Goal: Task Accomplishment & Management: Manage account settings

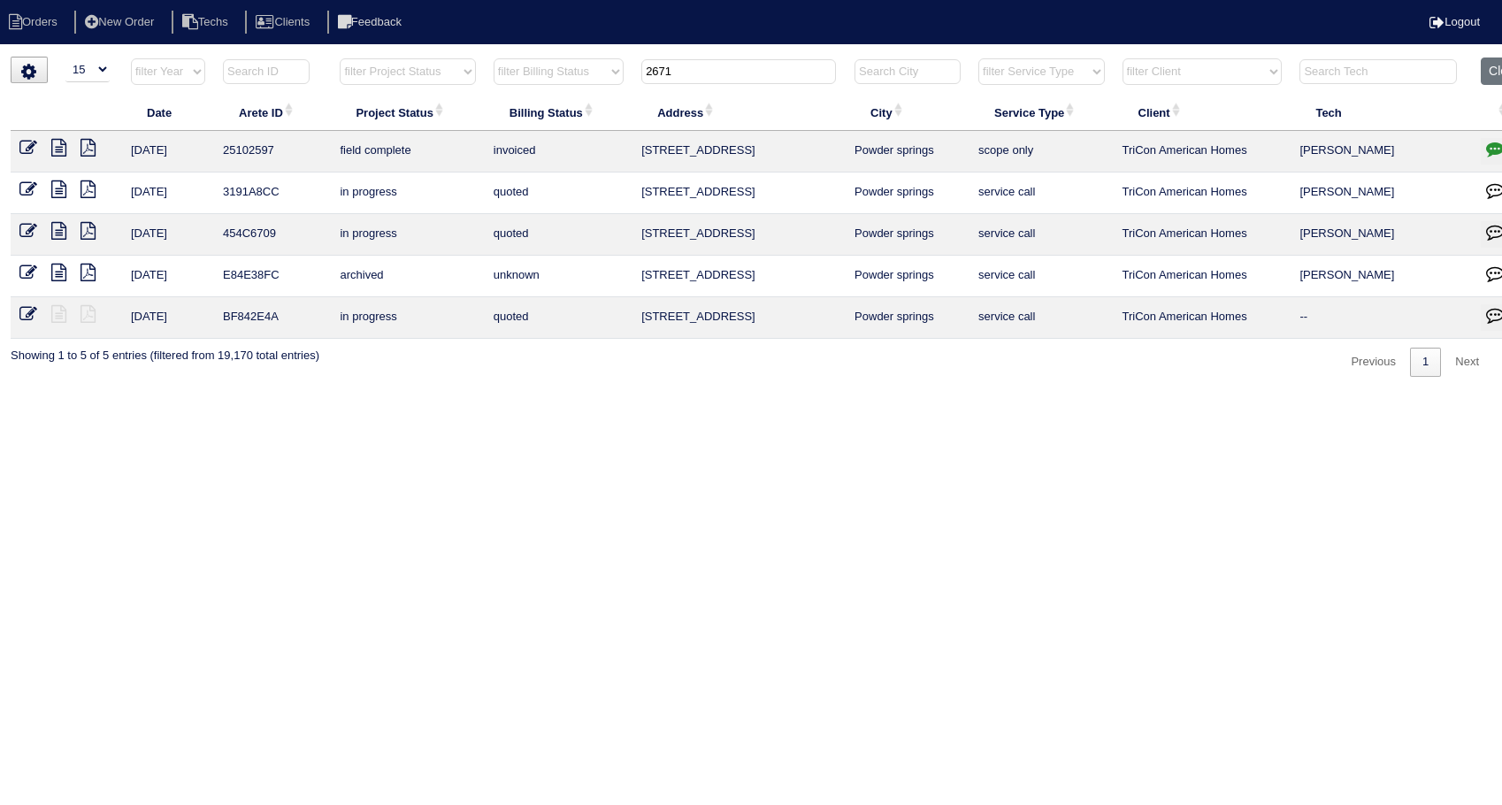
select select "15"
drag, startPoint x: 694, startPoint y: 73, endPoint x: 609, endPoint y: 82, distance: 86.3
click at [609, 82] on tr "filter Year -- Any Year -- 2025 2024 2023 2022 2021 2020 2019 filter Project St…" at bounding box center [775, 75] width 1528 height 36
type input "3316"
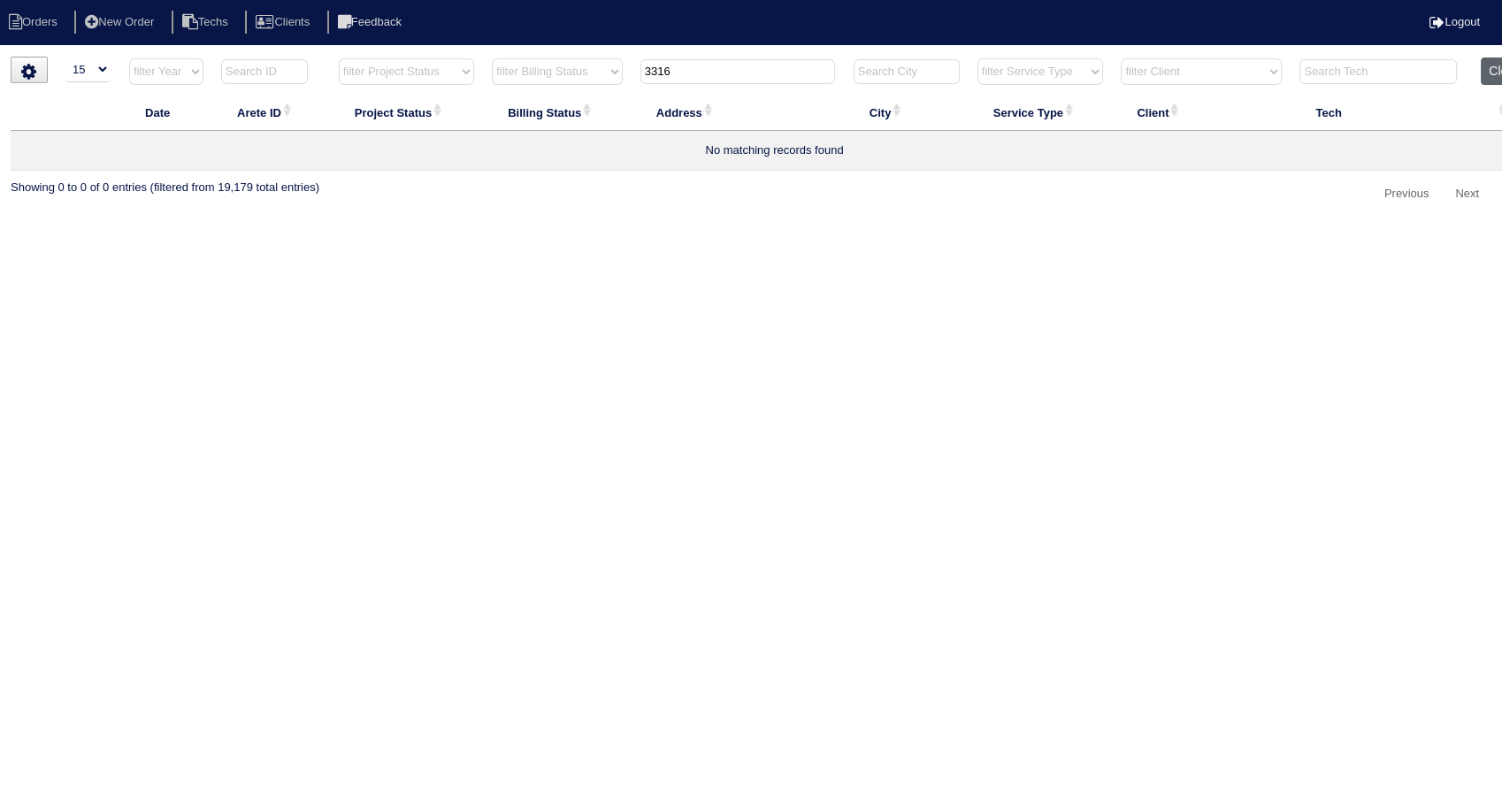
click at [1493, 73] on button "Clear" at bounding box center [1503, 70] width 45 height 27
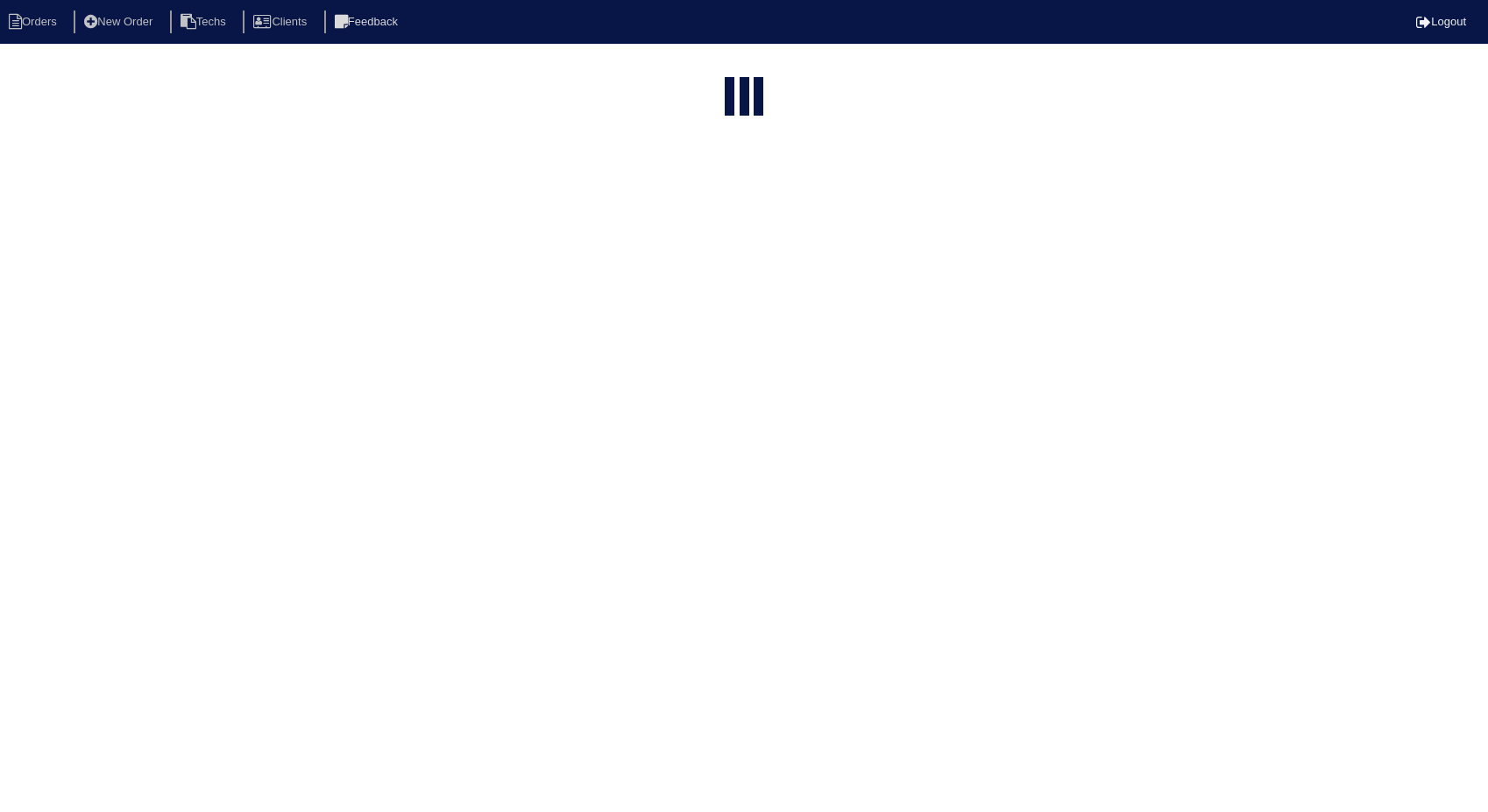
select select "15"
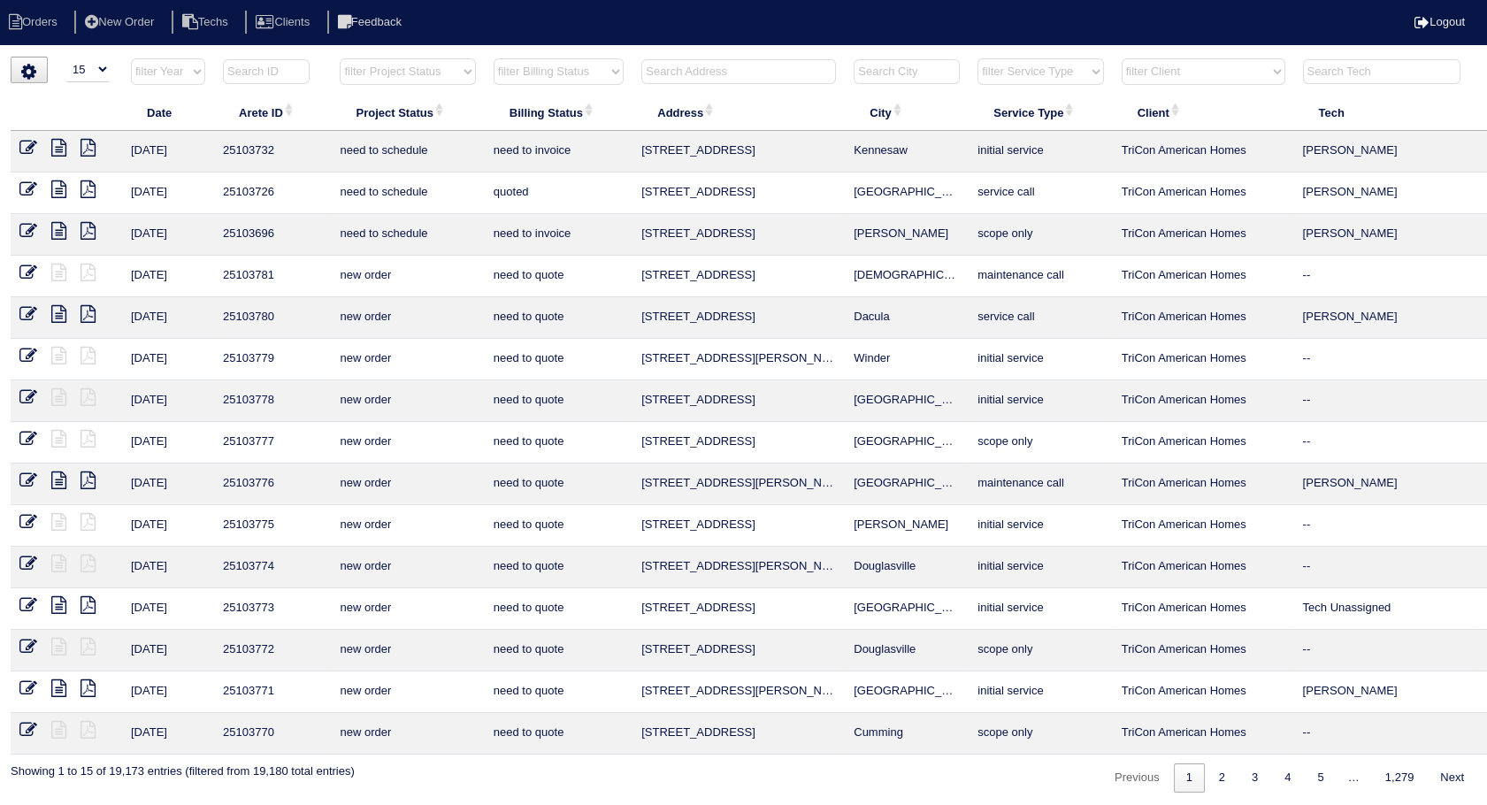
click at [717, 73] on input "text" at bounding box center [738, 71] width 195 height 25
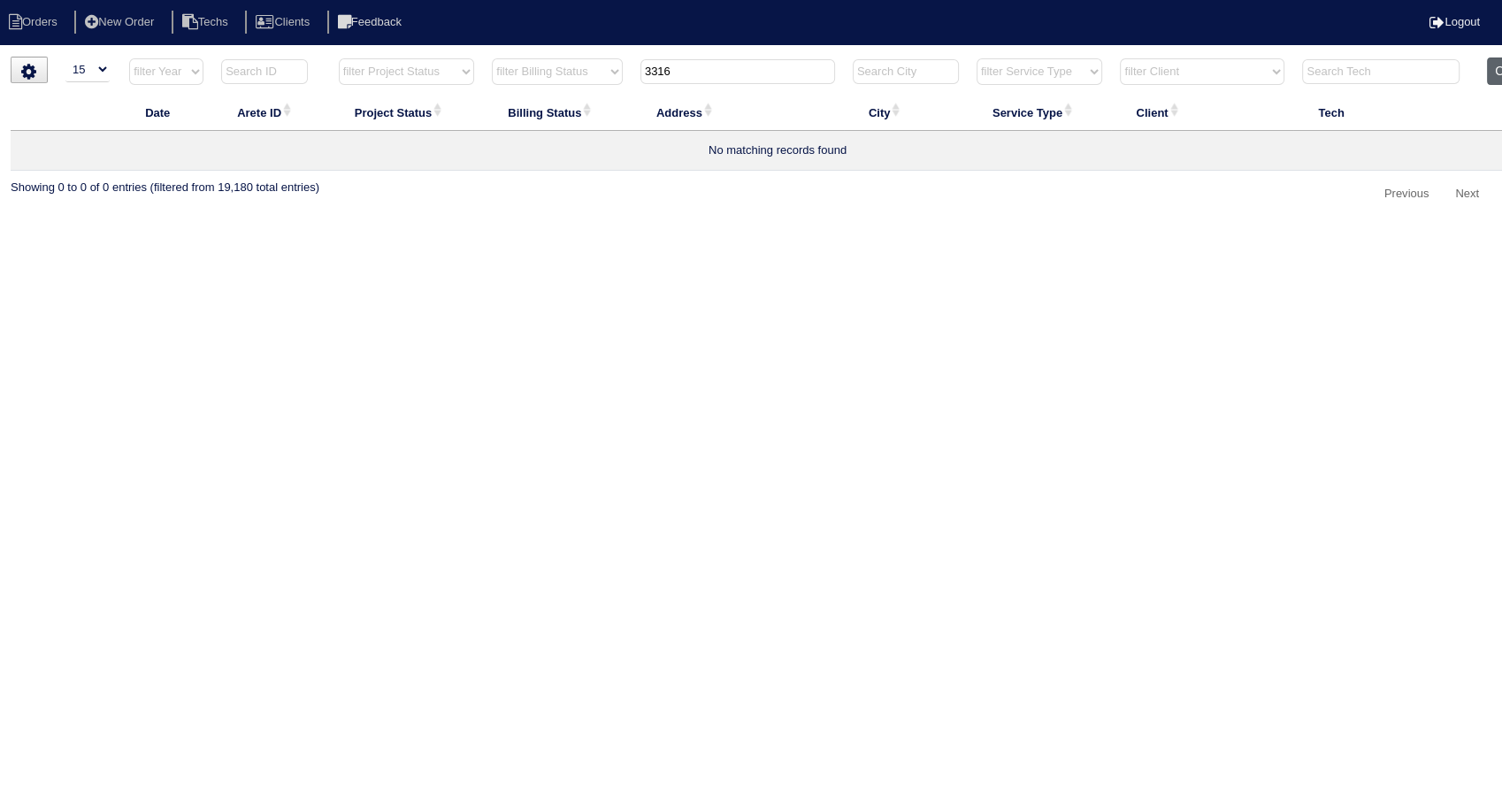
type input "3316"
click at [1495, 74] on button "Clear" at bounding box center [1509, 70] width 45 height 27
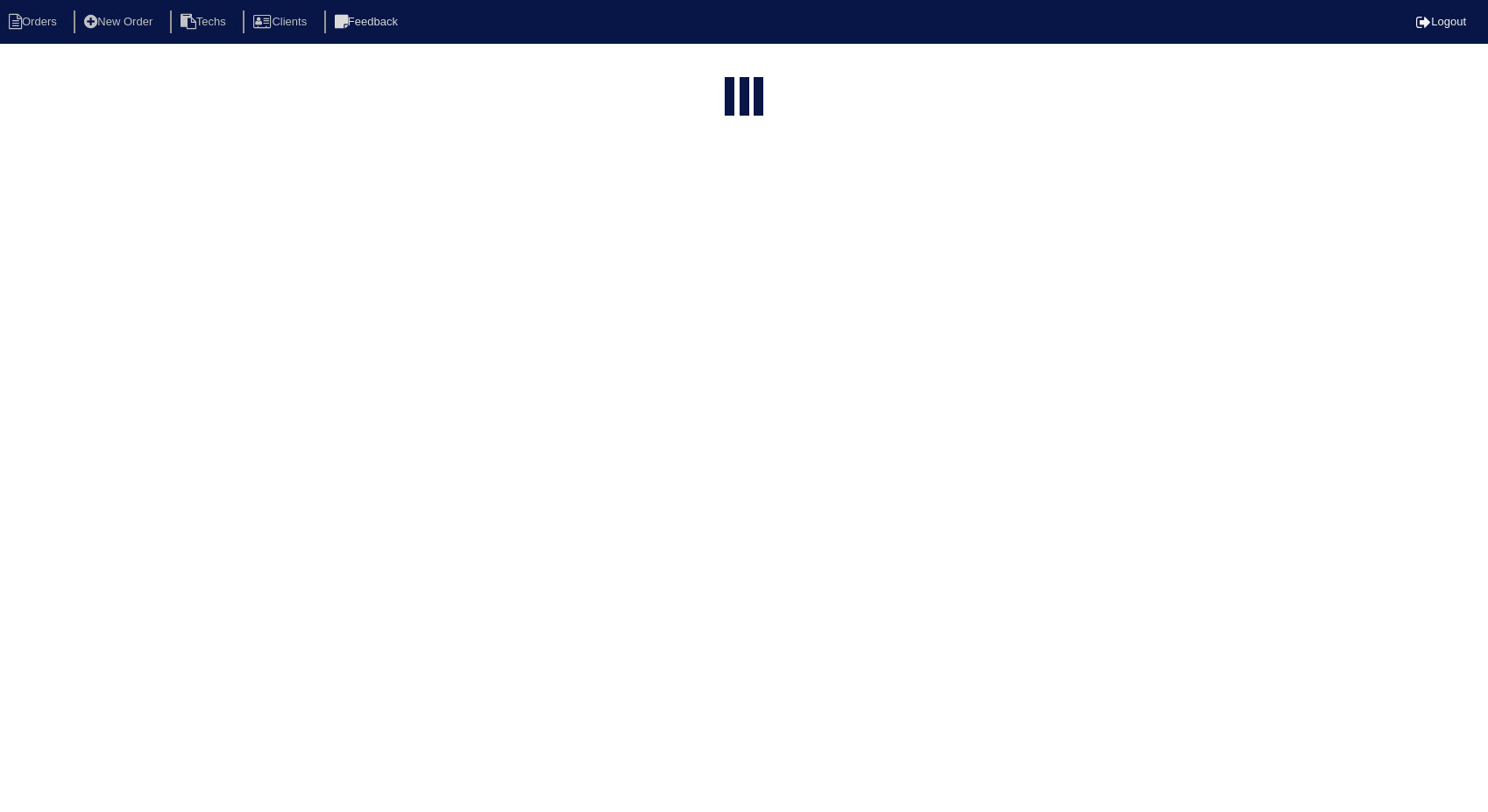
select select "15"
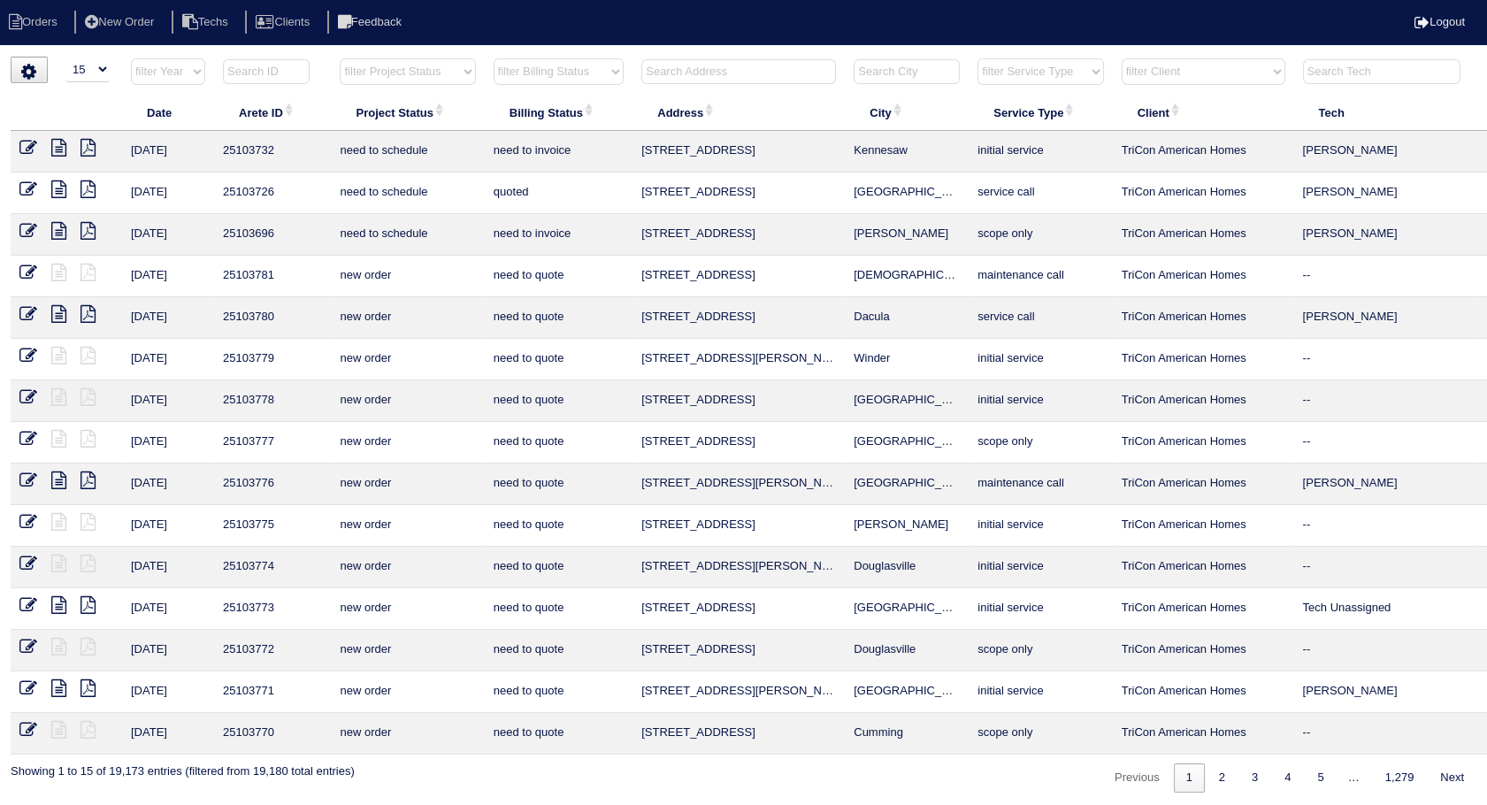
click at [691, 74] on input "text" at bounding box center [738, 71] width 195 height 25
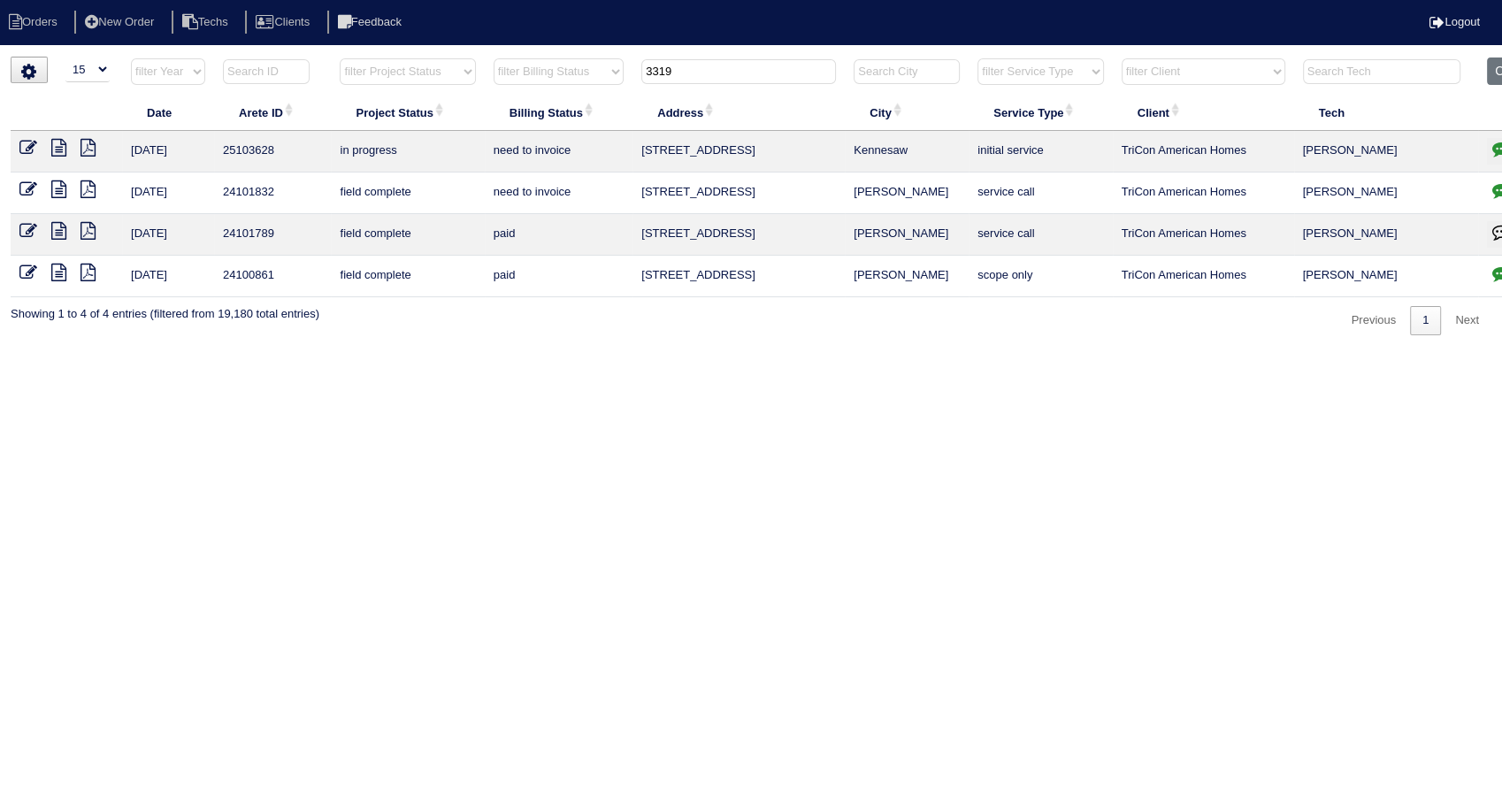
type input "3319"
click at [22, 150] on icon at bounding box center [28, 148] width 18 height 18
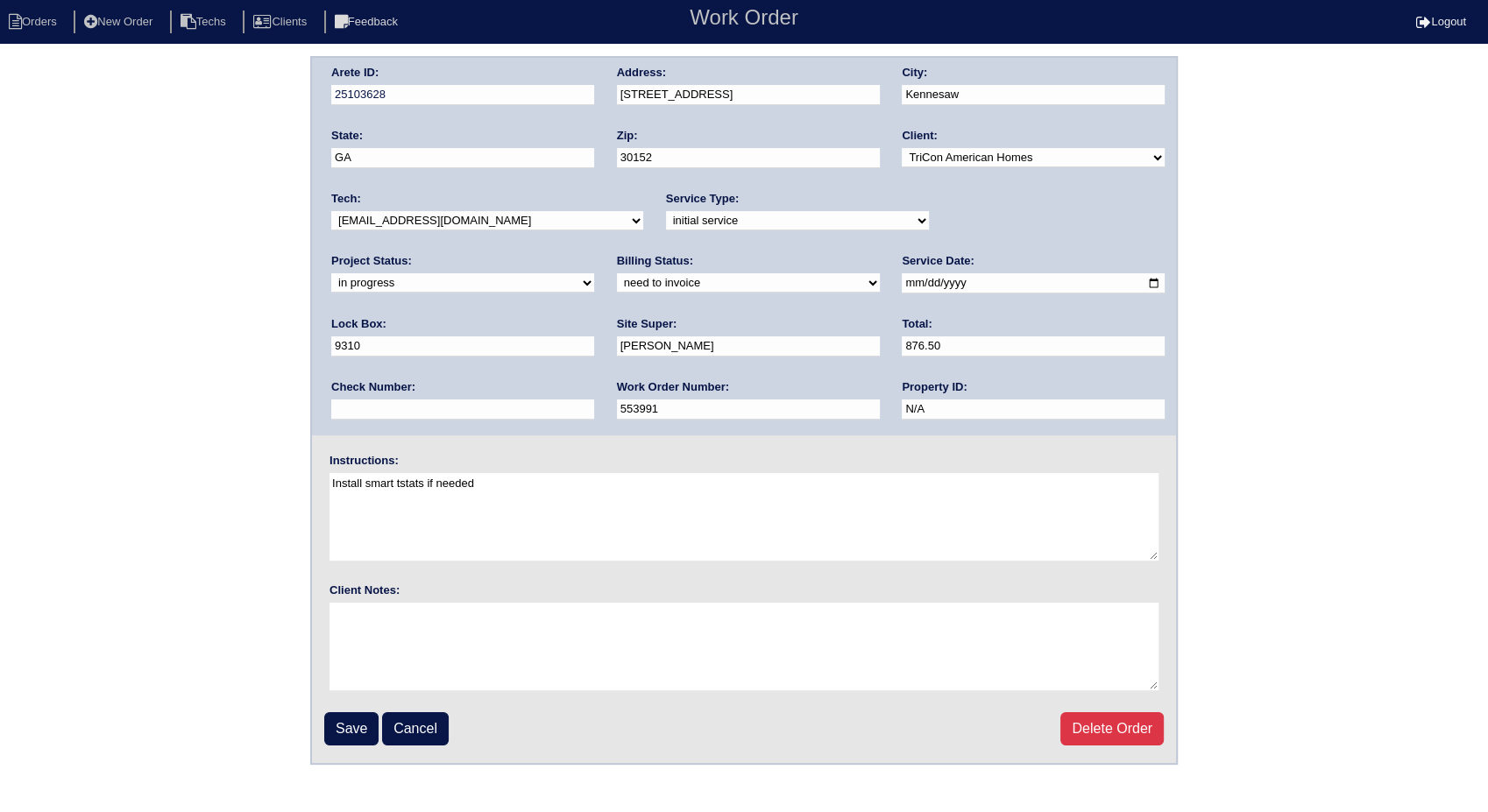
click at [617, 284] on select "need to quote quoted need to invoice invoiced paid warranty purchase order need…" at bounding box center [748, 282] width 263 height 19
select select "invoiced"
click at [617, 273] on select "need to quote quoted need to invoice invoiced paid warranty purchase order need…" at bounding box center [748, 282] width 263 height 19
drag, startPoint x: 356, startPoint y: 725, endPoint x: 359, endPoint y: 704, distance: 21.2
click at [357, 718] on input "Save" at bounding box center [351, 729] width 54 height 34
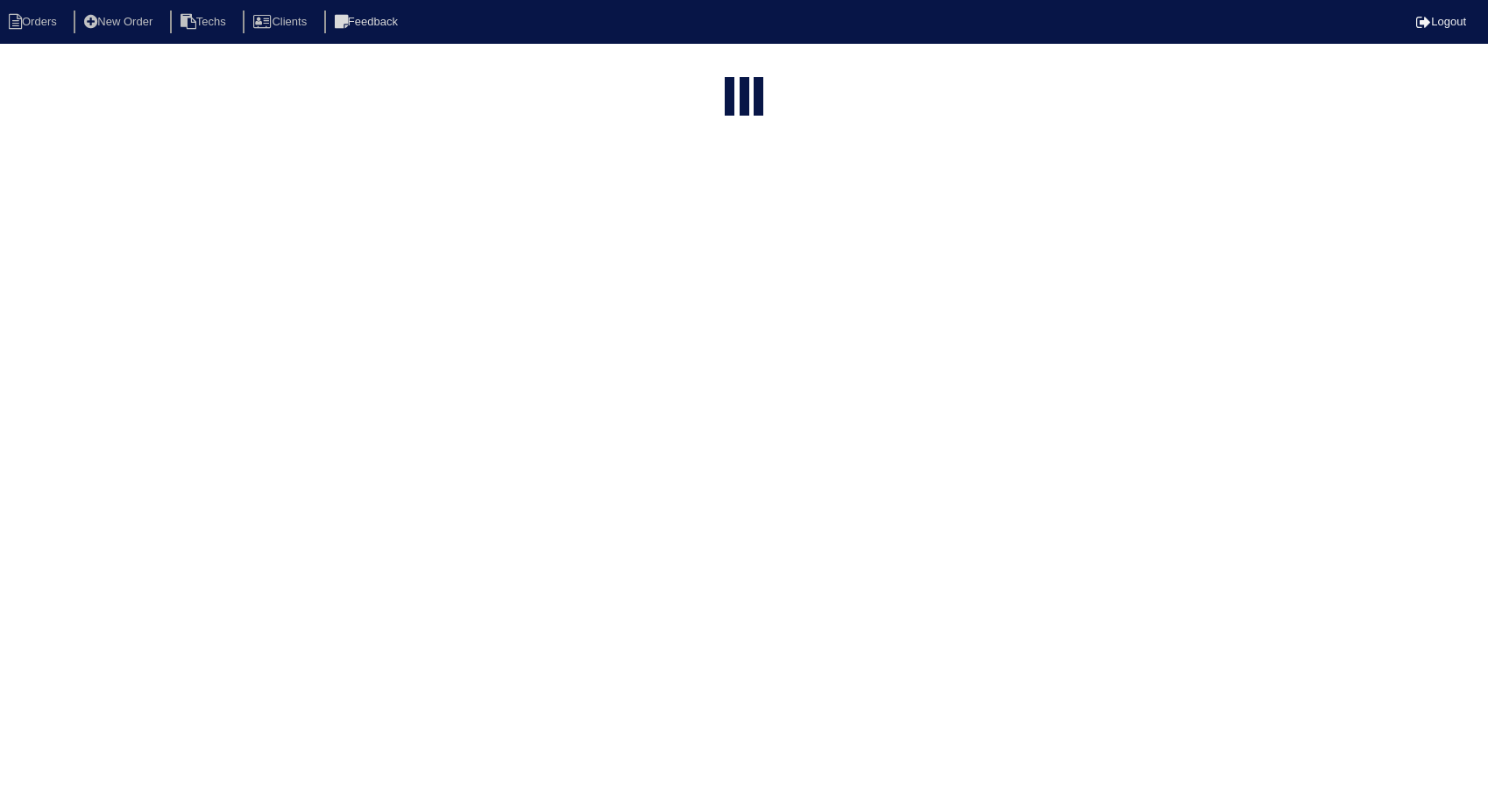
select select "15"
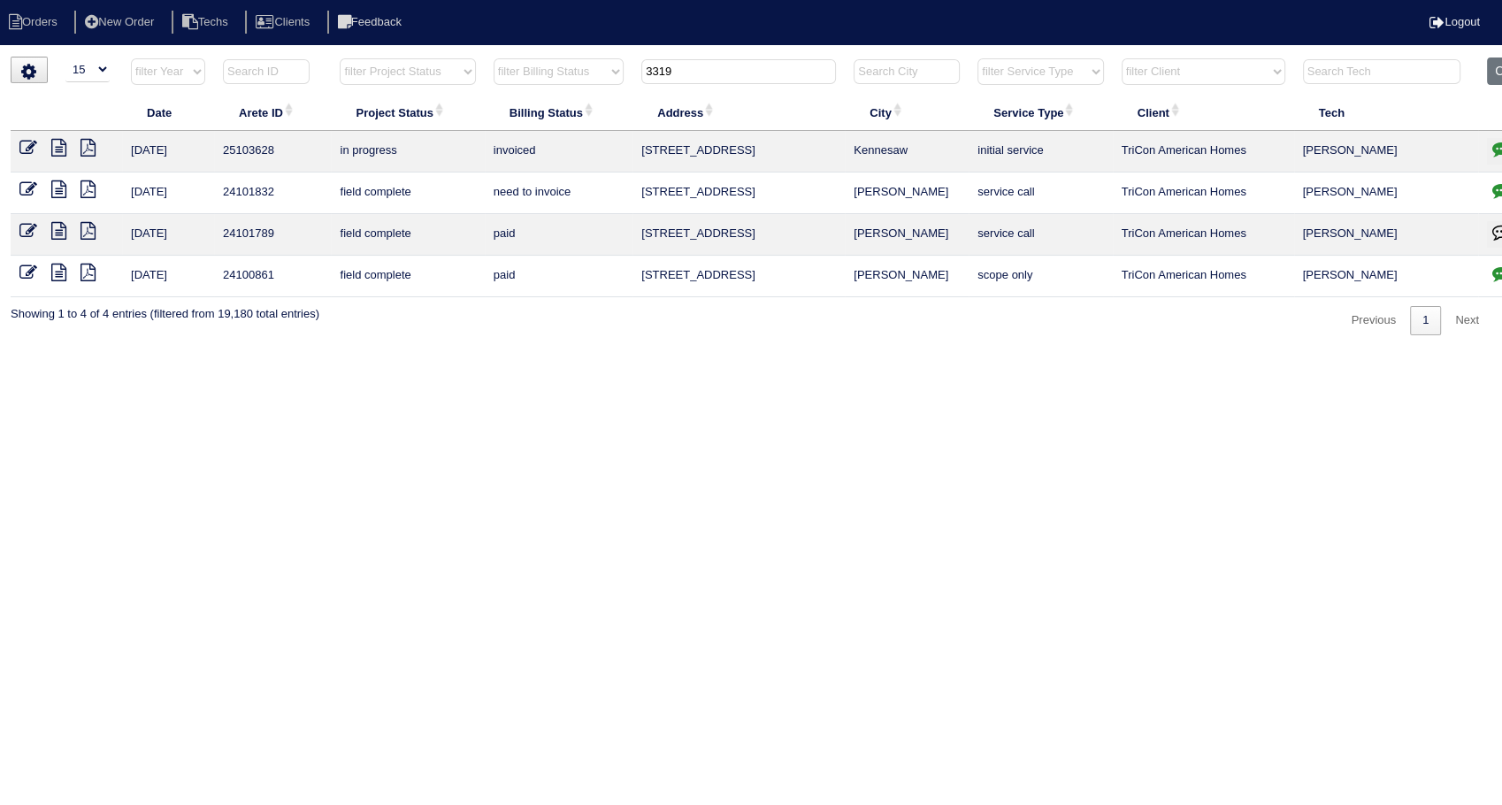
drag, startPoint x: 693, startPoint y: 62, endPoint x: 519, endPoint y: 102, distance: 178.7
click at [519, 102] on table "Date Arete ID Project Status Billing Status Address City Service Type Client Te…" at bounding box center [778, 177] width 1534 height 240
type input "36"
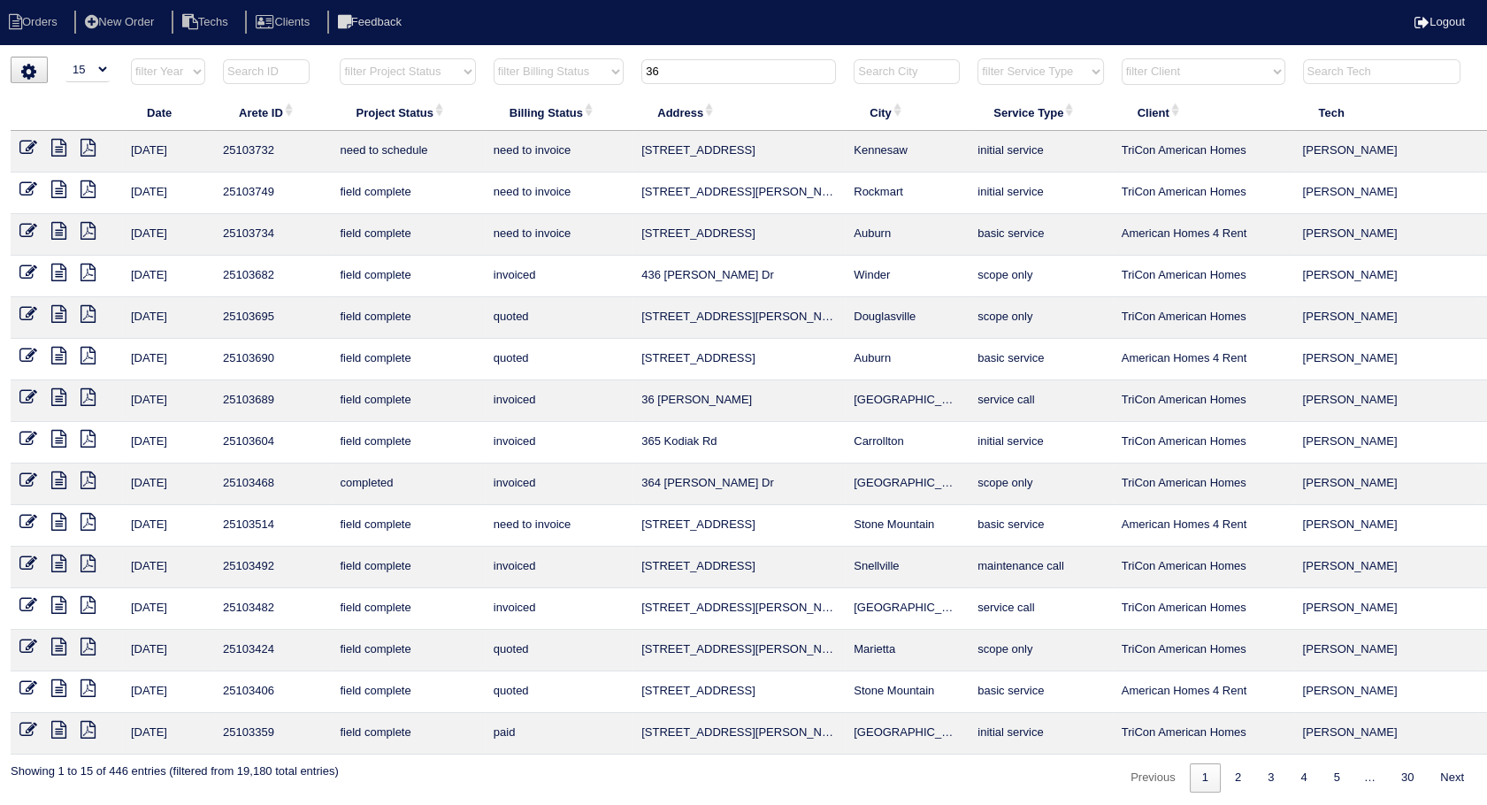
click at [27, 184] on icon at bounding box center [28, 189] width 18 height 18
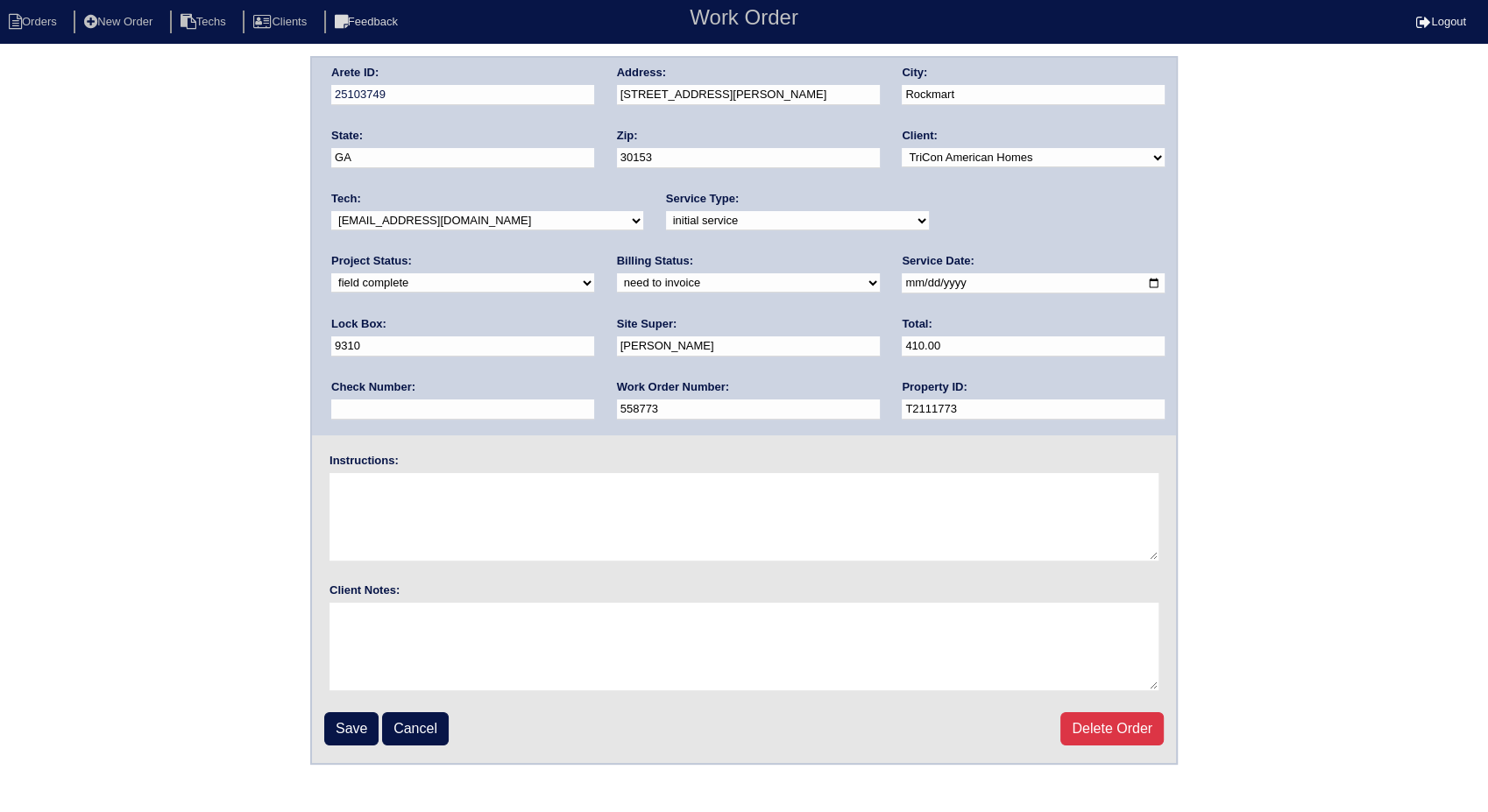
drag, startPoint x: 372, startPoint y: 277, endPoint x: 372, endPoint y: 292, distance: 15.0
click at [617, 277] on select "need to quote quoted need to invoice invoiced paid warranty purchase order need…" at bounding box center [748, 282] width 263 height 19
select select "invoiced"
click at [617, 273] on select "need to quote quoted need to invoice invoiced paid warranty purchase order need…" at bounding box center [748, 282] width 263 height 19
click at [353, 732] on input "Save" at bounding box center [351, 729] width 54 height 34
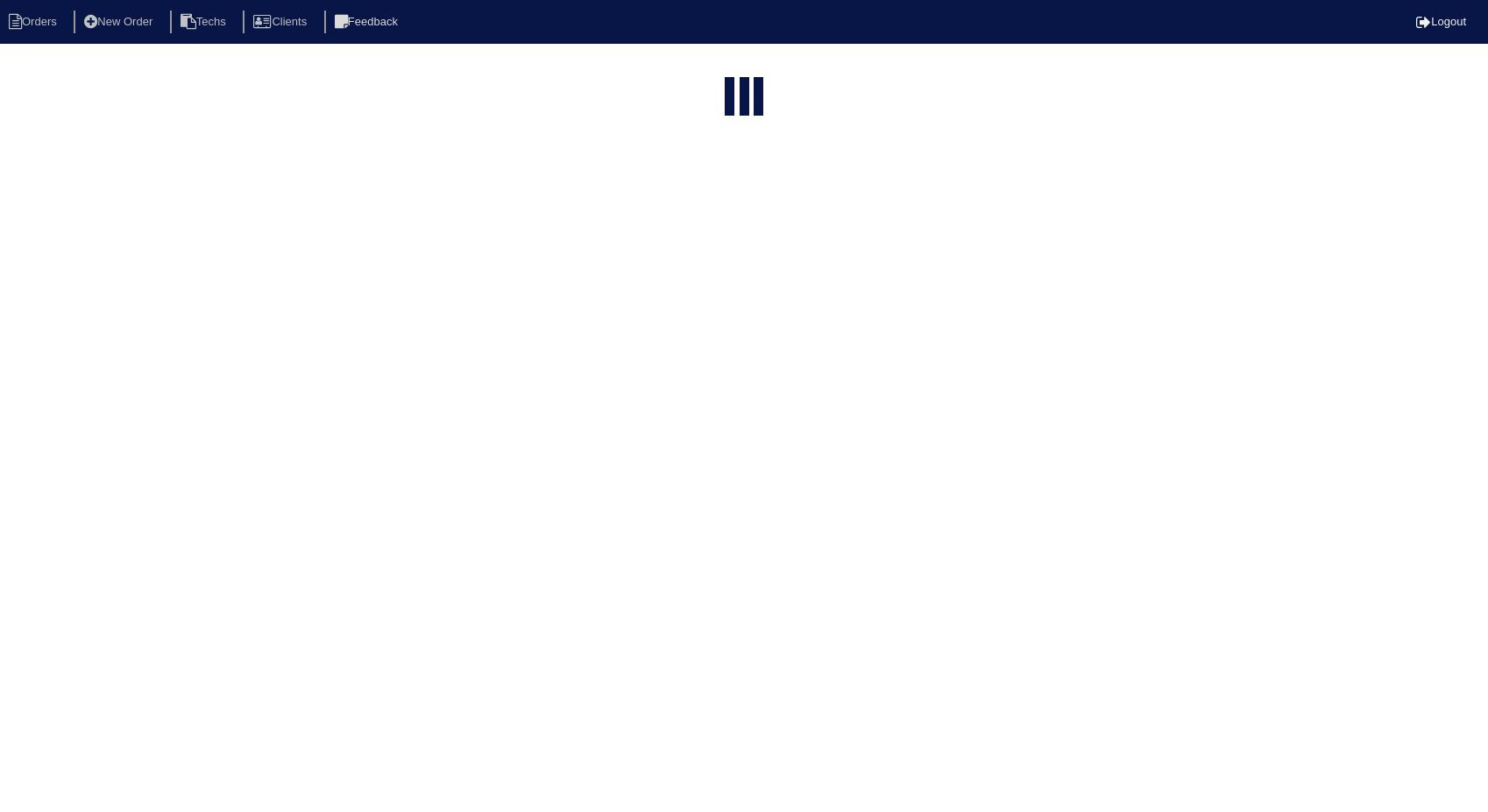
select select "15"
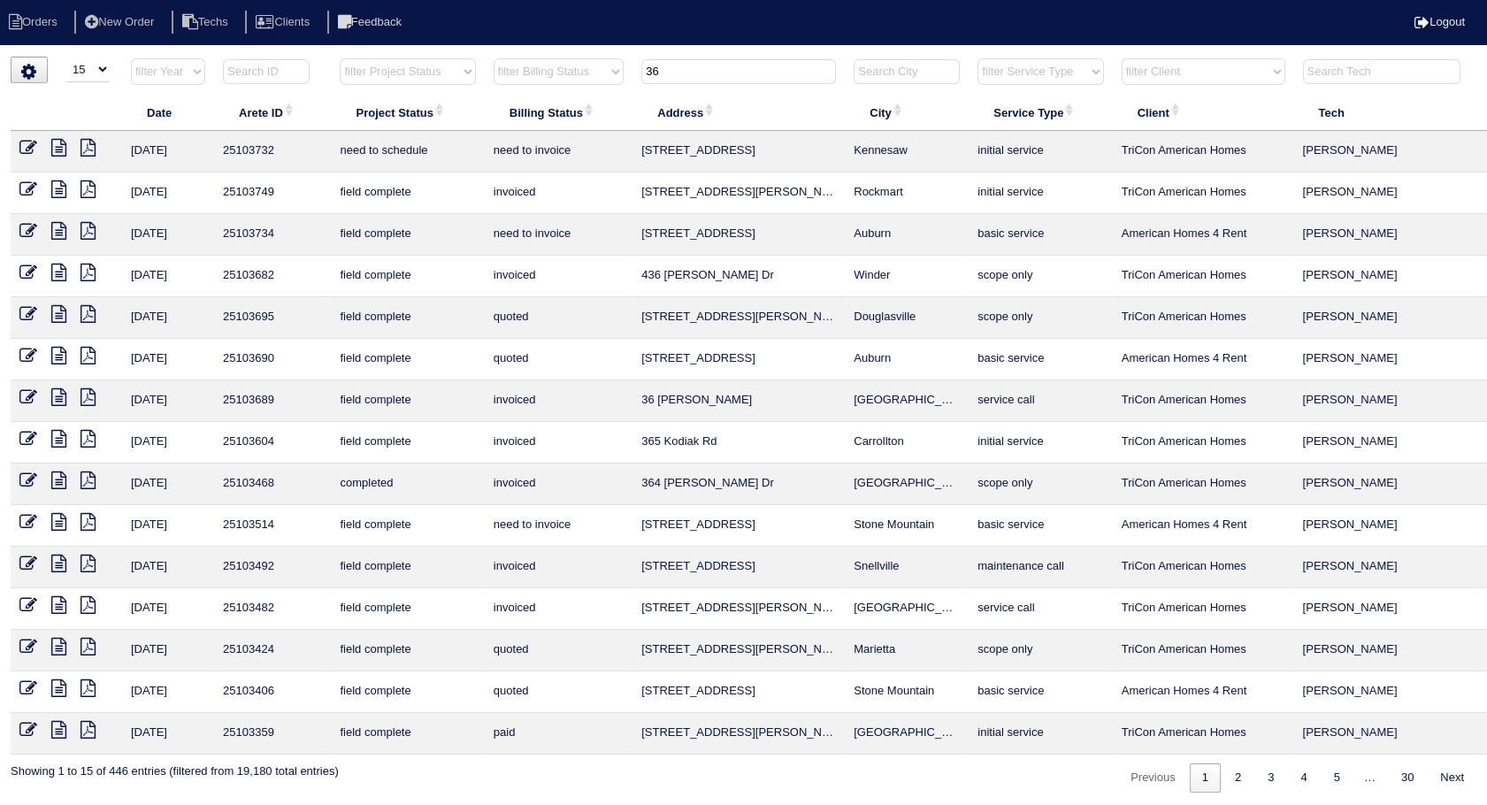
drag, startPoint x: 707, startPoint y: 67, endPoint x: 593, endPoint y: 70, distance: 114.1
click at [593, 70] on tr "filter Year -- Any Year -- 2025 2024 2023 2022 2021 2020 2019 filter Project St…" at bounding box center [778, 75] width 1534 height 36
type input "4110"
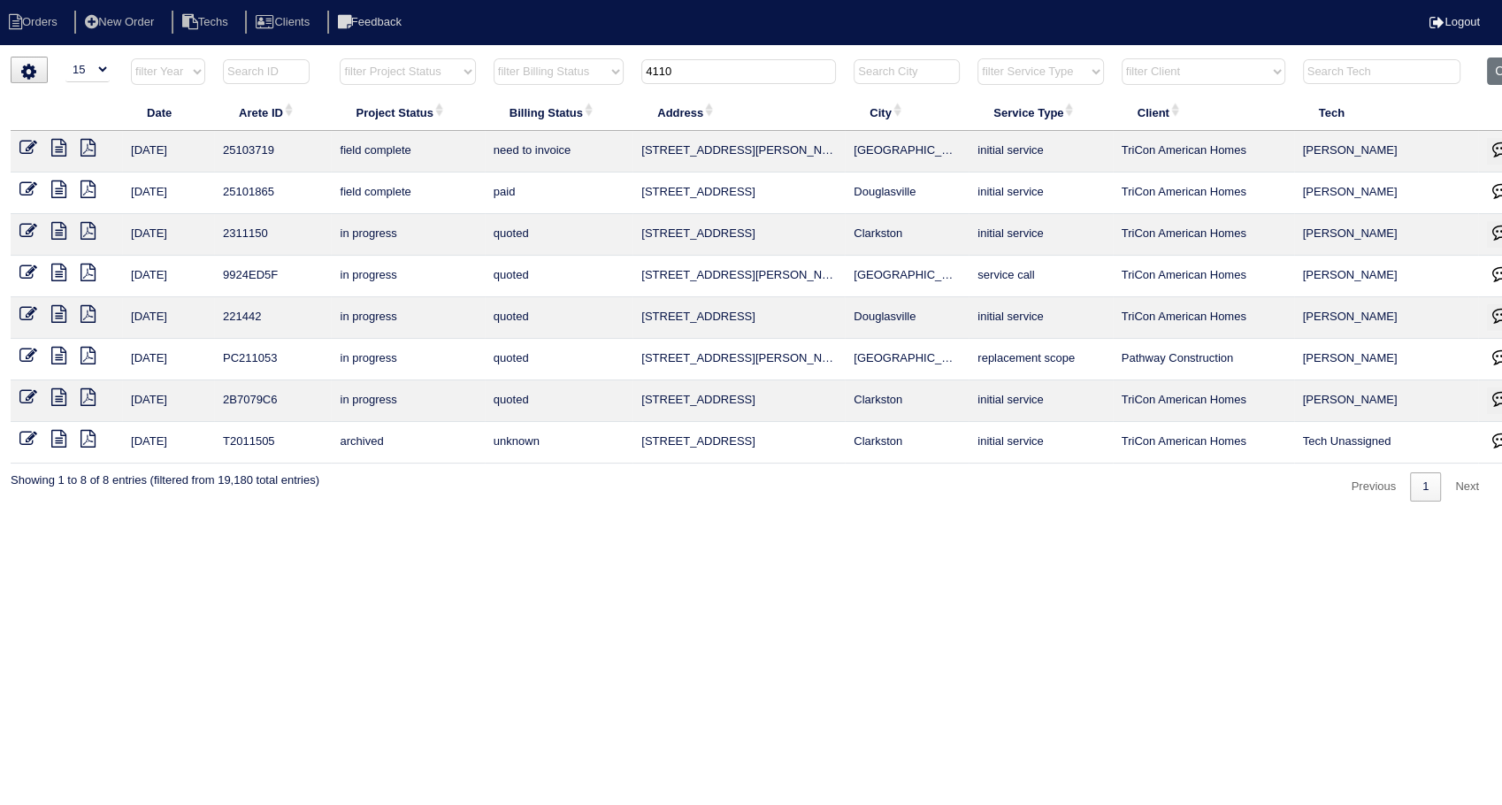
click at [22, 152] on icon at bounding box center [28, 148] width 18 height 18
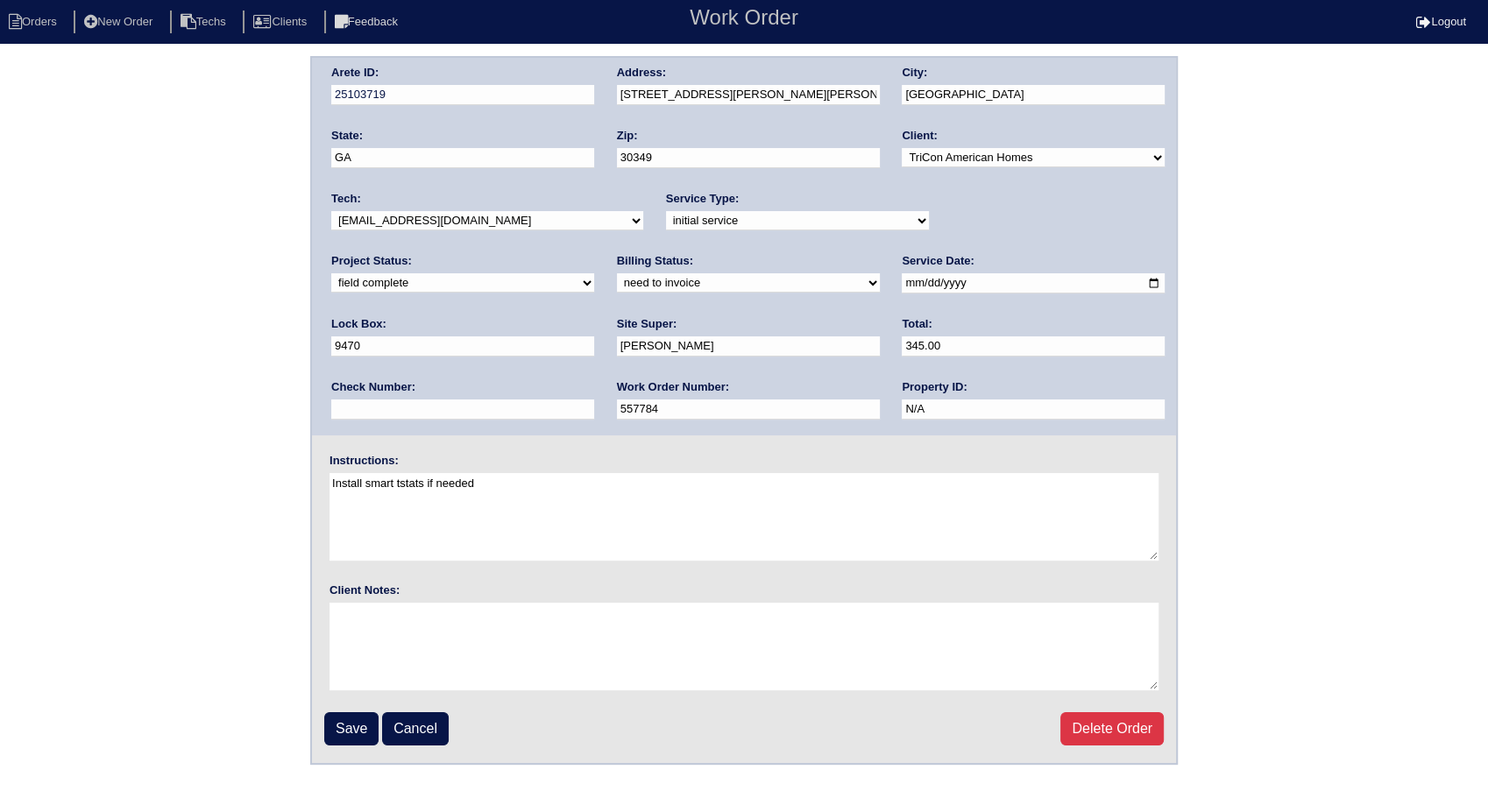
drag, startPoint x: 413, startPoint y: 281, endPoint x: 406, endPoint y: 291, distance: 12.2
click at [617, 281] on select "need to quote quoted need to invoice invoiced paid warranty purchase order need…" at bounding box center [748, 282] width 263 height 19
select select "invoiced"
click at [617, 273] on select "need to quote quoted need to invoice invoiced paid warranty purchase order need…" at bounding box center [748, 282] width 263 height 19
click at [352, 732] on input "Save" at bounding box center [351, 729] width 54 height 34
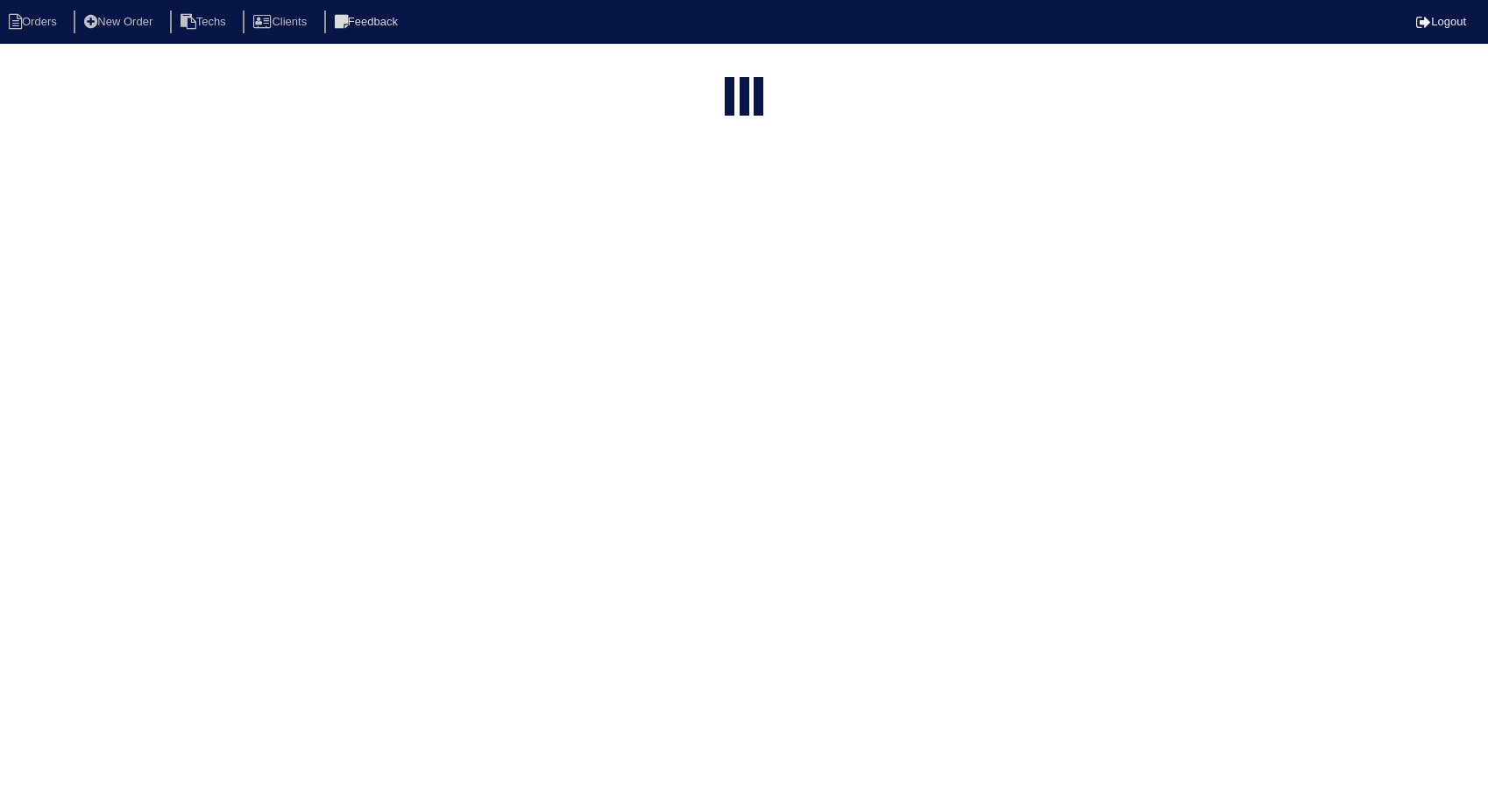
select select "15"
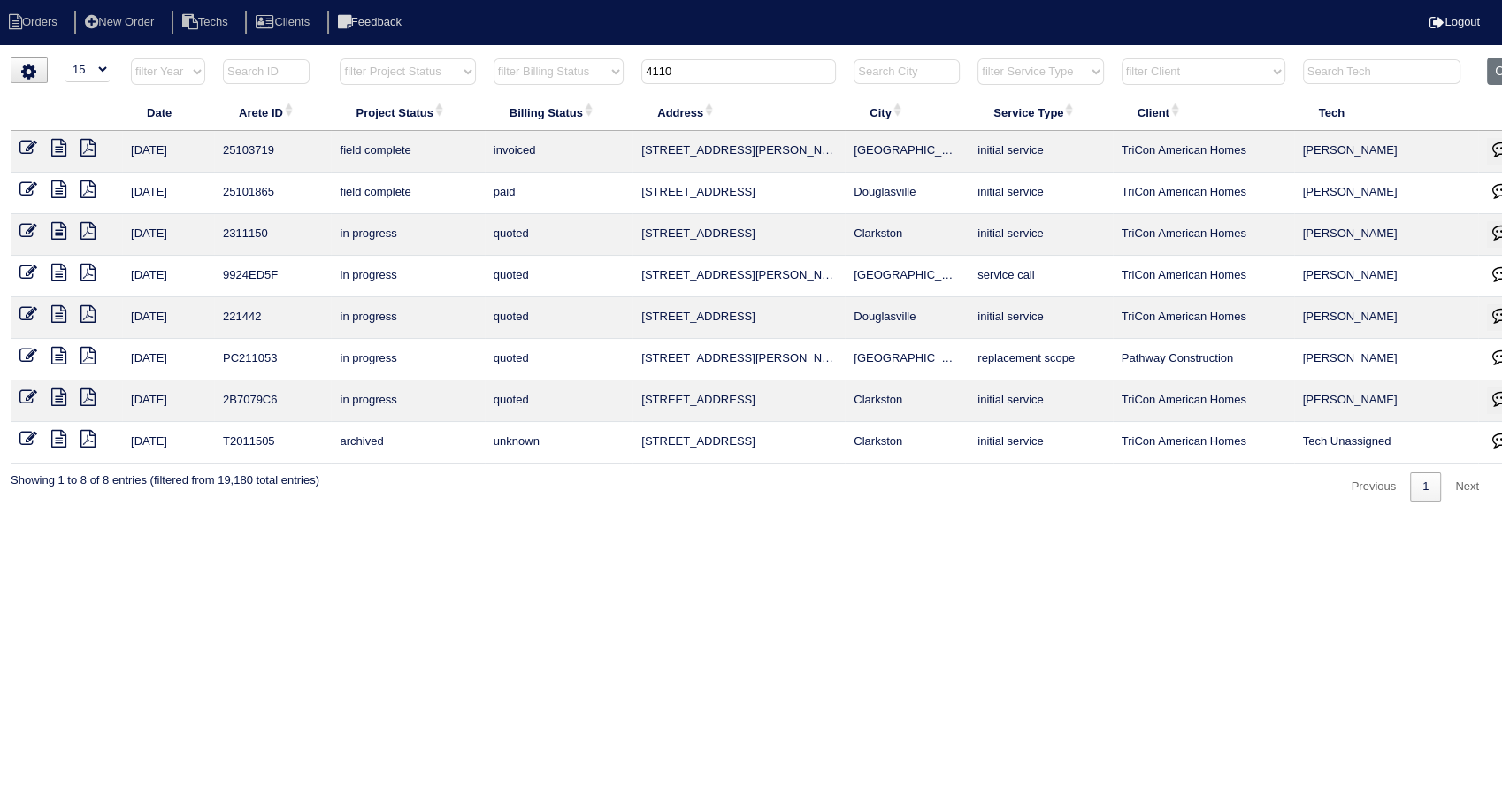
drag, startPoint x: 708, startPoint y: 80, endPoint x: 611, endPoint y: 80, distance: 96.4
click at [611, 80] on tr "filter Year -- Any Year -- 2025 2024 2023 2022 2021 2020 2019 filter Project St…" at bounding box center [778, 75] width 1534 height 36
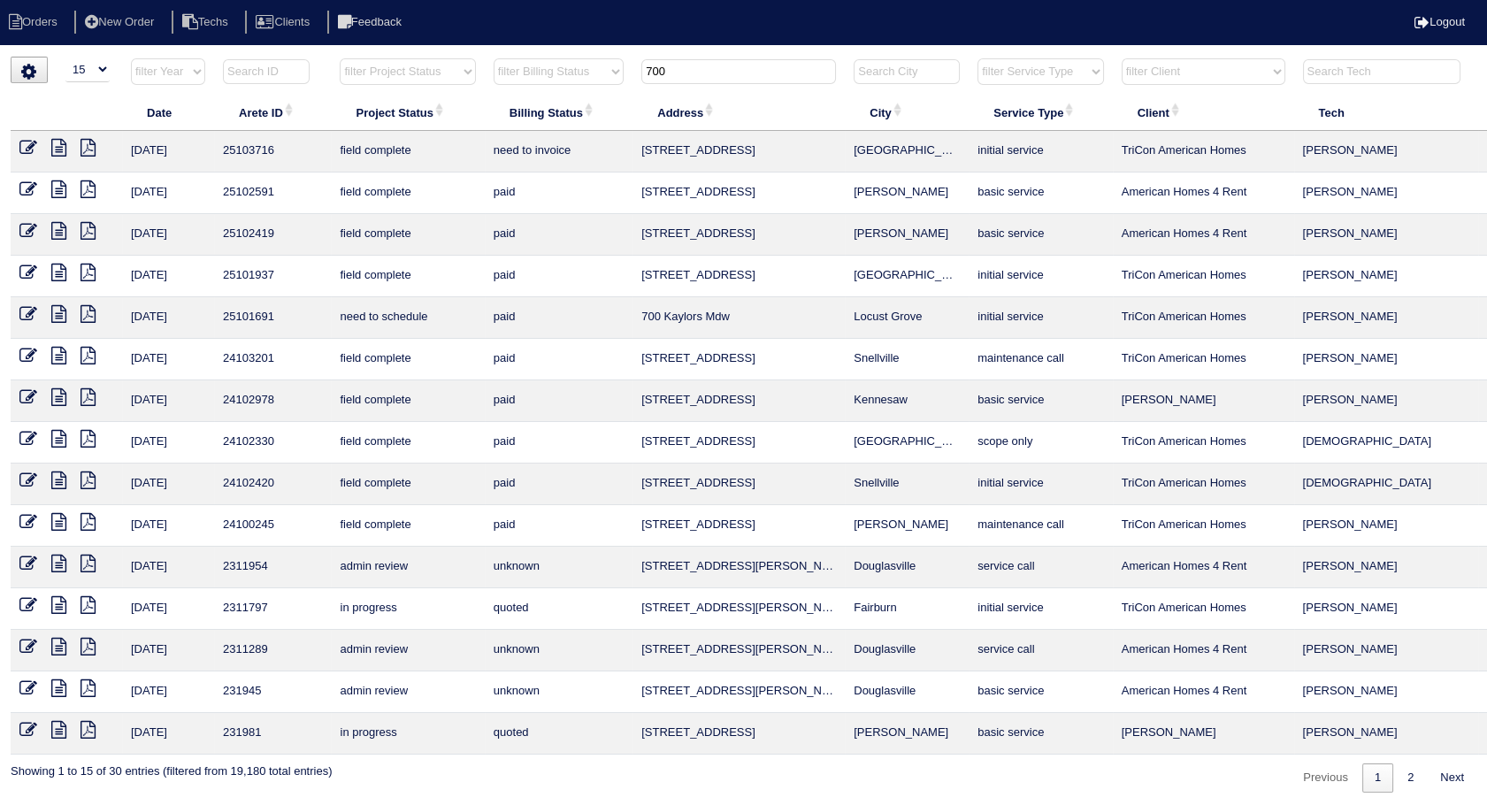
type input "700"
click at [27, 149] on icon at bounding box center [28, 148] width 18 height 18
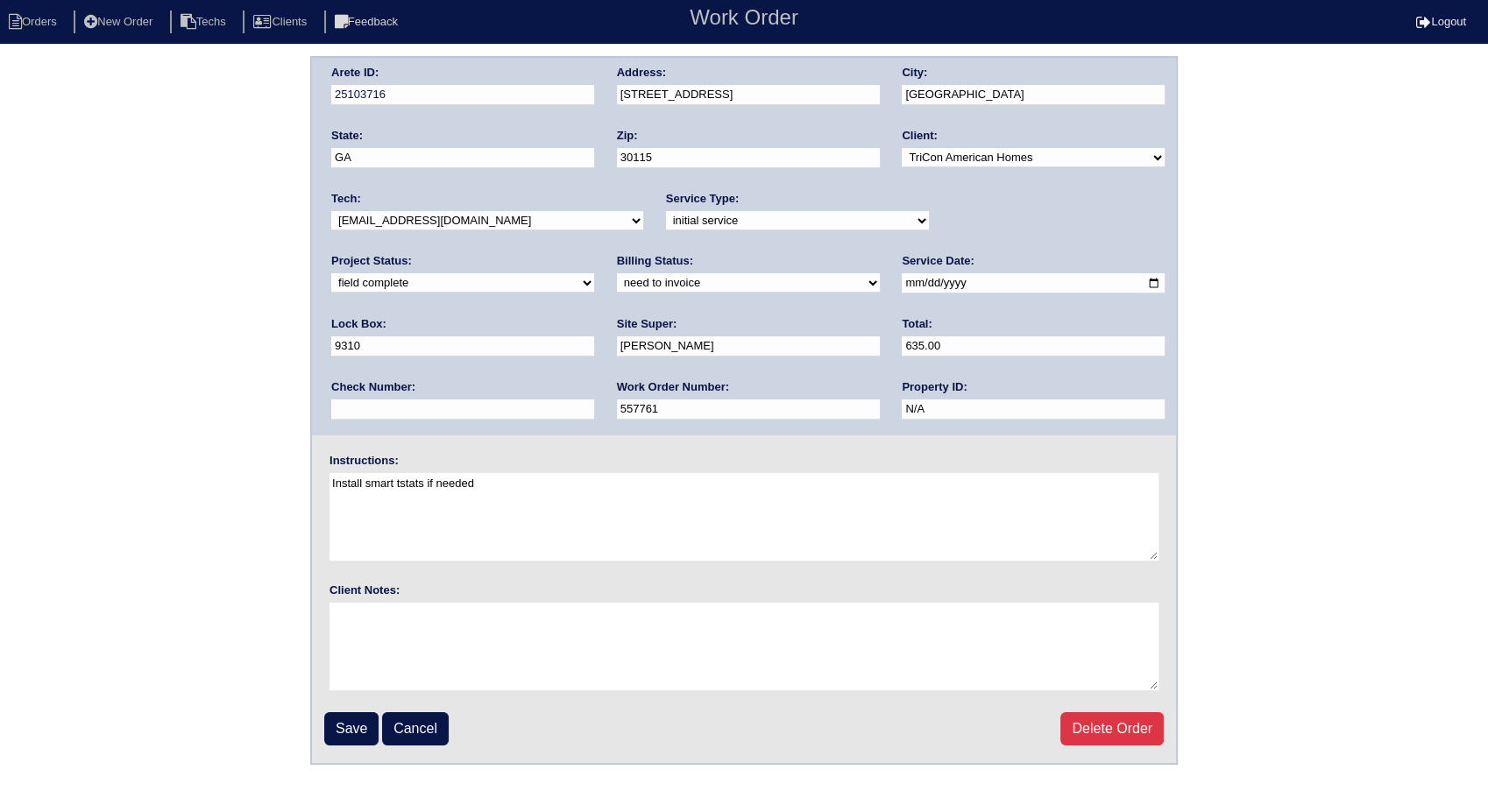
drag, startPoint x: 358, startPoint y: 284, endPoint x: 359, endPoint y: 295, distance: 11.0
click at [617, 284] on select "need to quote quoted need to invoice invoiced paid warranty purchase order need…" at bounding box center [748, 282] width 263 height 19
select select "invoiced"
click at [617, 273] on select "need to quote quoted need to invoice invoiced paid warranty purchase order need…" at bounding box center [748, 282] width 263 height 19
drag, startPoint x: 363, startPoint y: 719, endPoint x: 496, endPoint y: 227, distance: 509.7
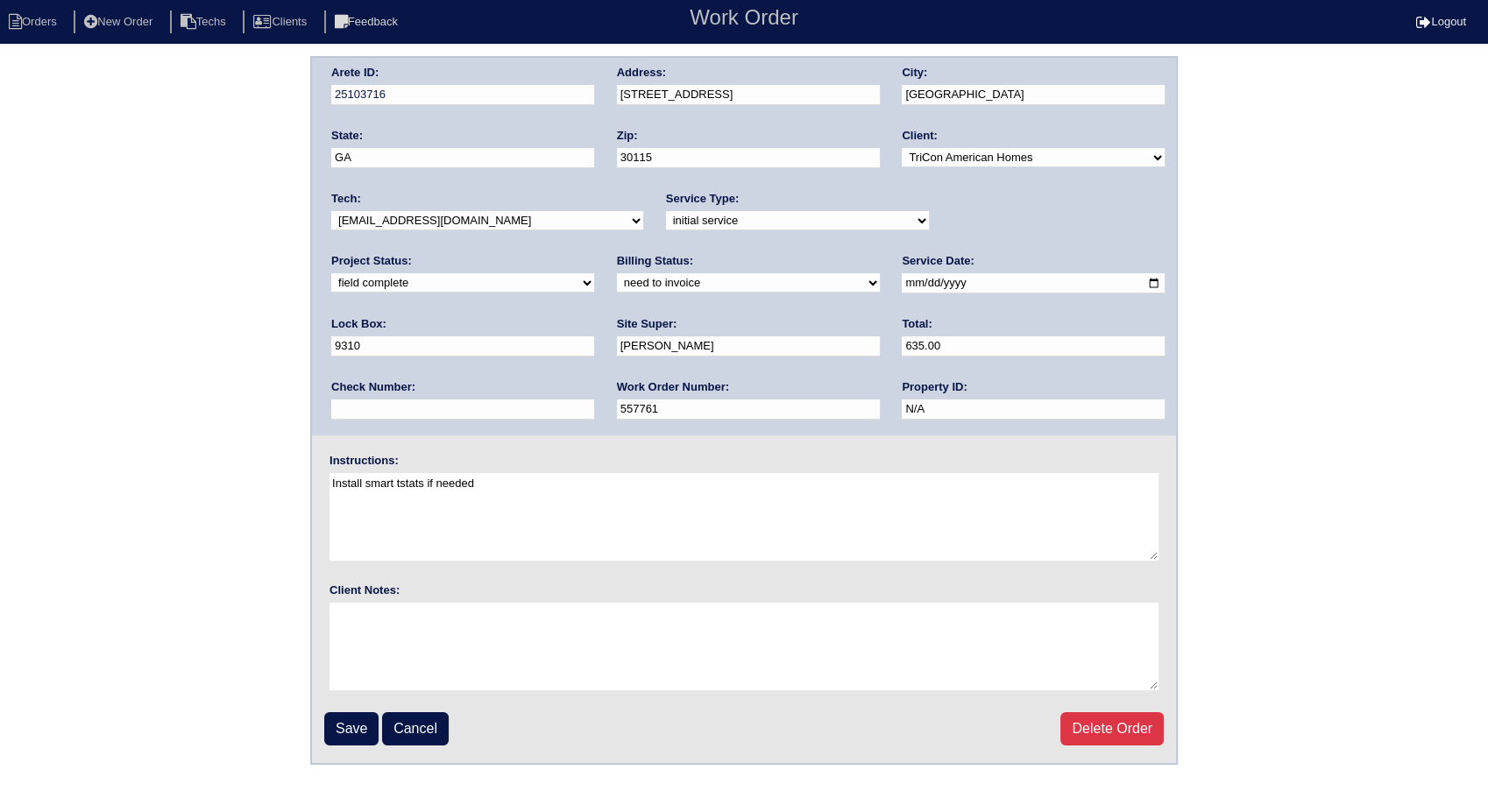
click at [363, 718] on input "Save" at bounding box center [351, 729] width 54 height 34
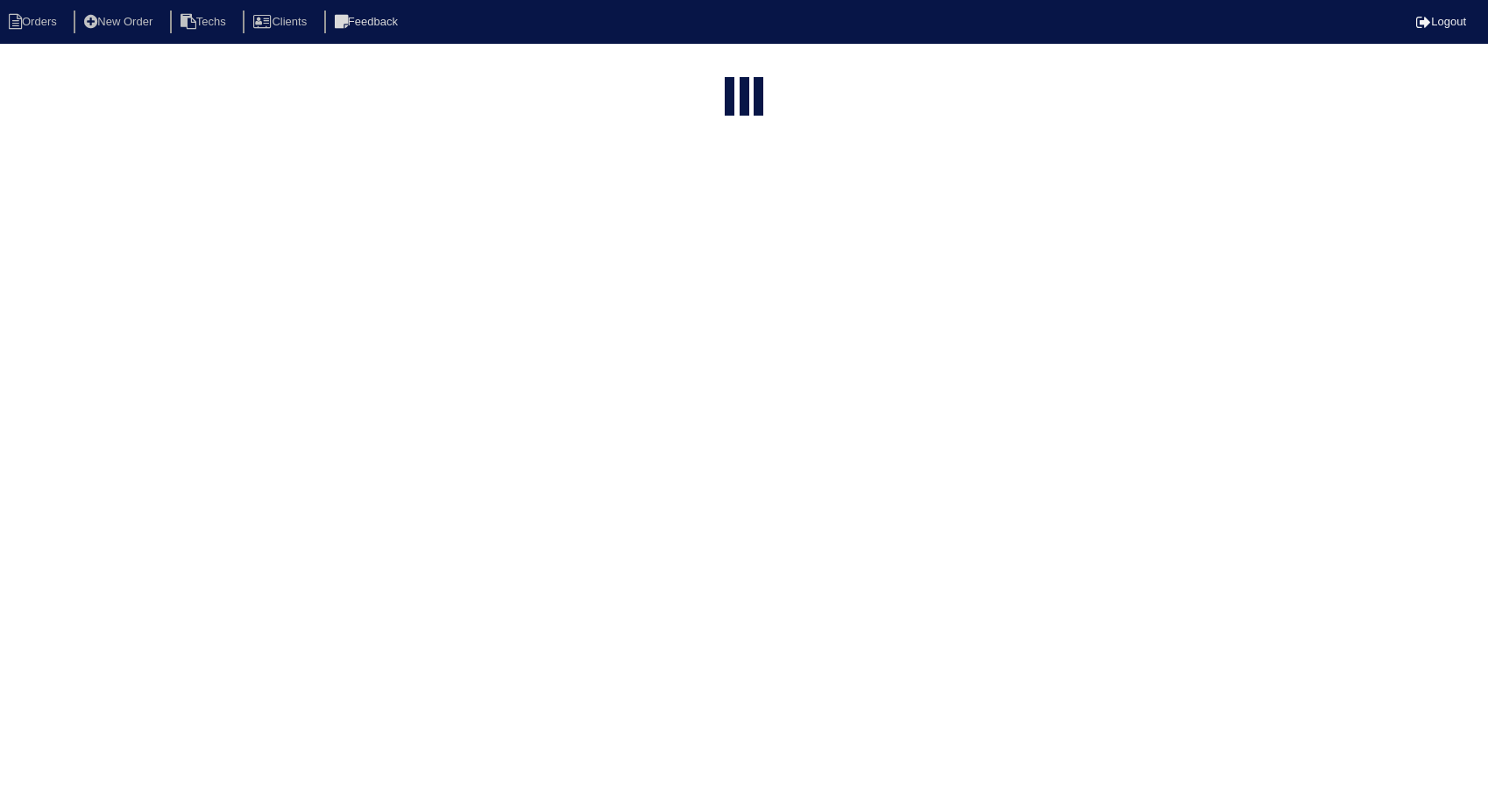
select select "15"
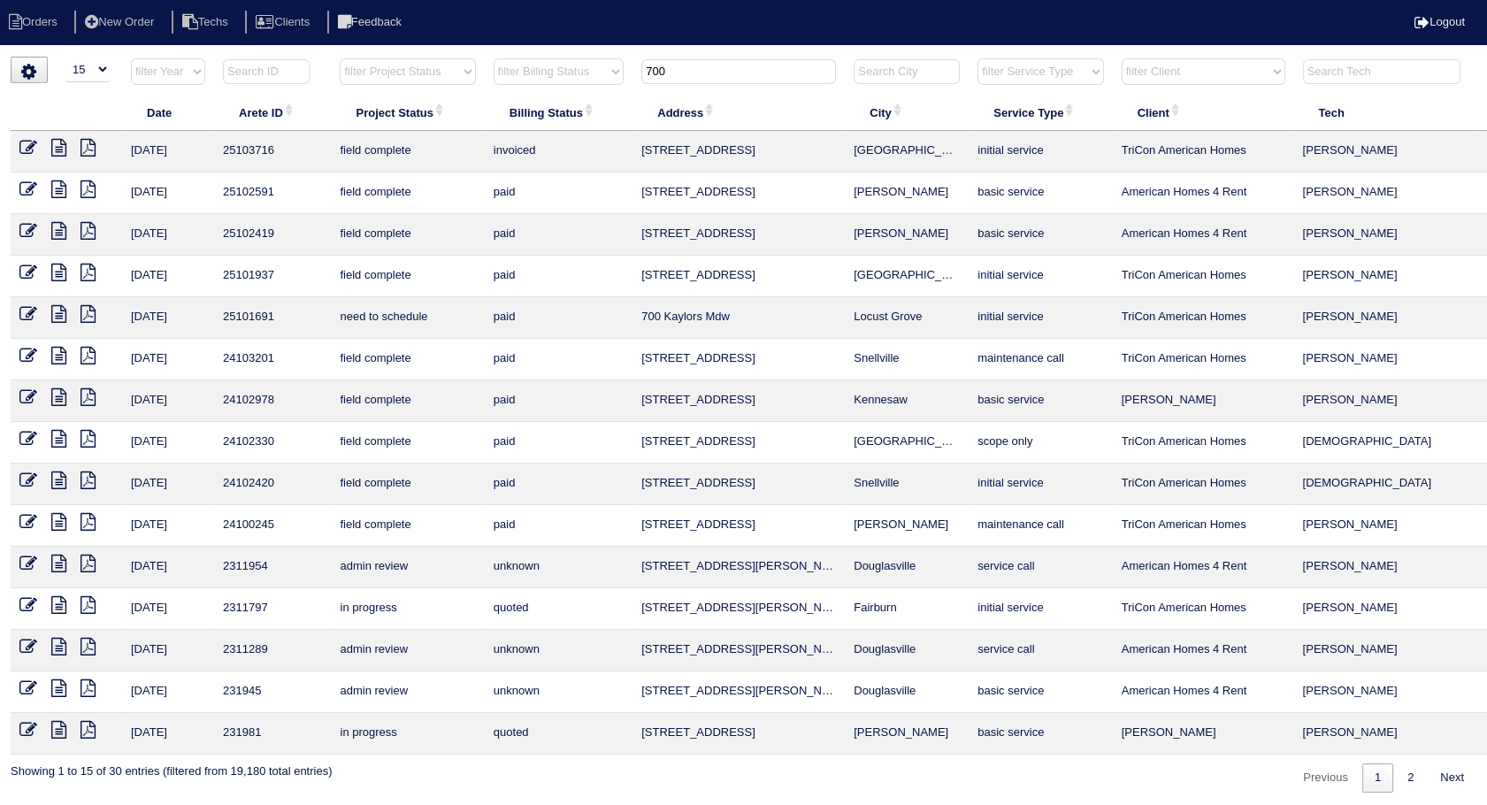
drag, startPoint x: 717, startPoint y: 63, endPoint x: 614, endPoint y: 81, distance: 105.1
click at [614, 81] on tr "filter Year -- Any Year -- 2025 2024 2023 2022 2021 2020 2019 filter Project St…" at bounding box center [778, 75] width 1534 height 36
type input "5014"
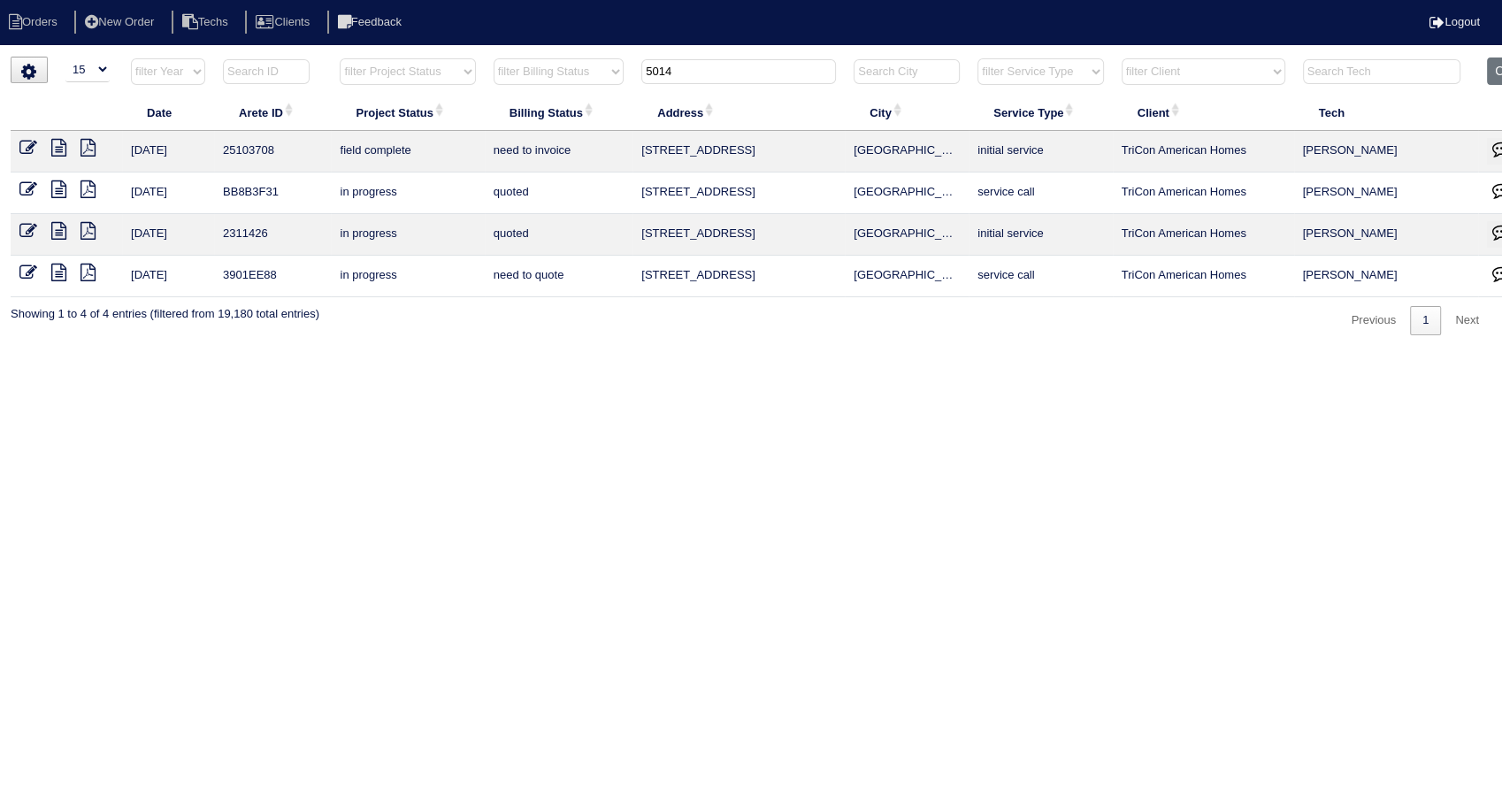
click at [22, 144] on icon at bounding box center [28, 148] width 18 height 18
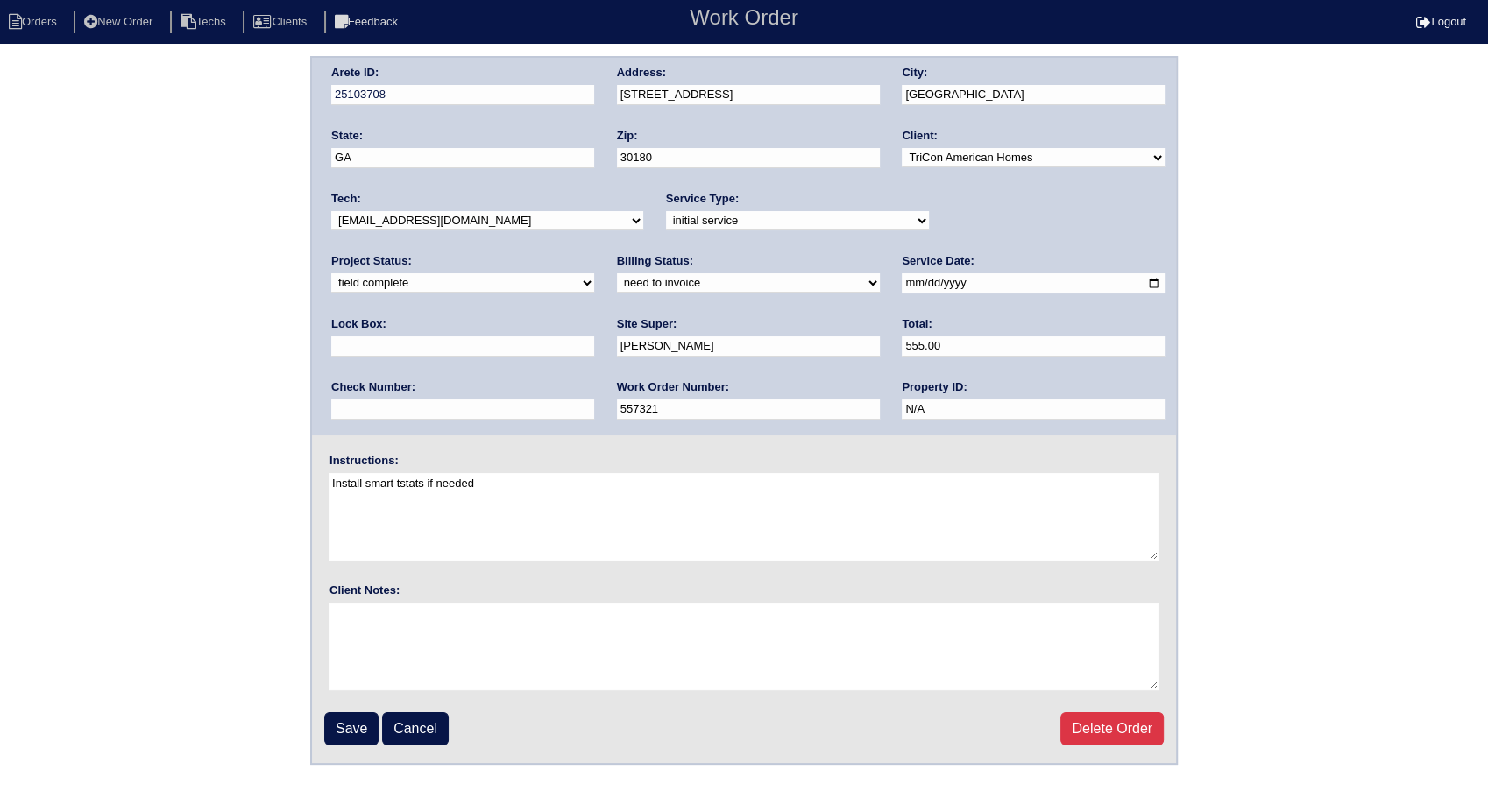
drag, startPoint x: 406, startPoint y: 280, endPoint x: 393, endPoint y: 295, distance: 19.8
click at [617, 280] on select "need to quote quoted need to invoice invoiced paid warranty purchase order need…" at bounding box center [748, 282] width 263 height 19
select select "invoiced"
click at [617, 273] on select "need to quote quoted need to invoice invoiced paid warranty purchase order need…" at bounding box center [748, 282] width 263 height 19
click at [346, 722] on input "Save" at bounding box center [351, 729] width 54 height 34
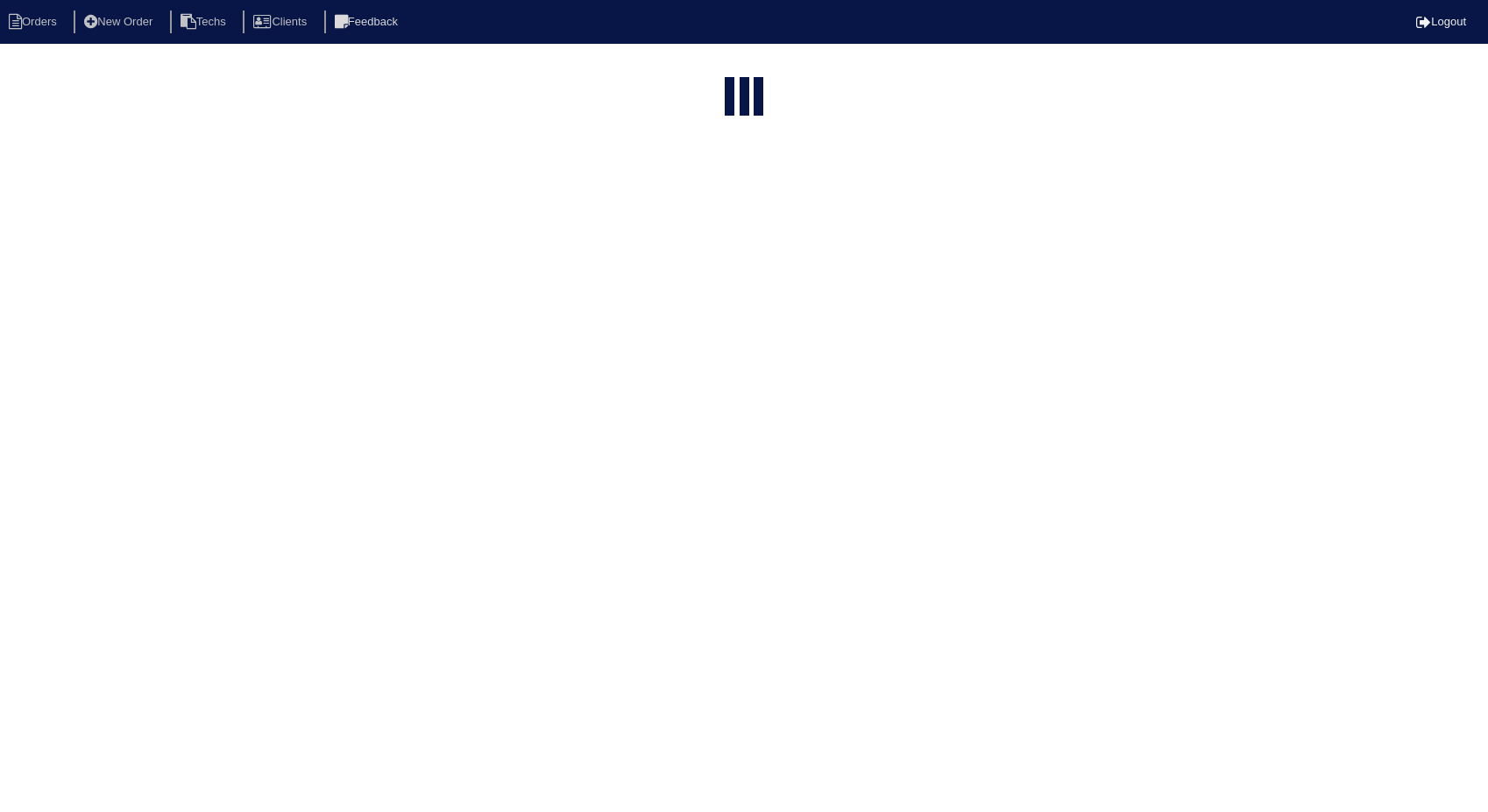
select select "15"
type input "5014"
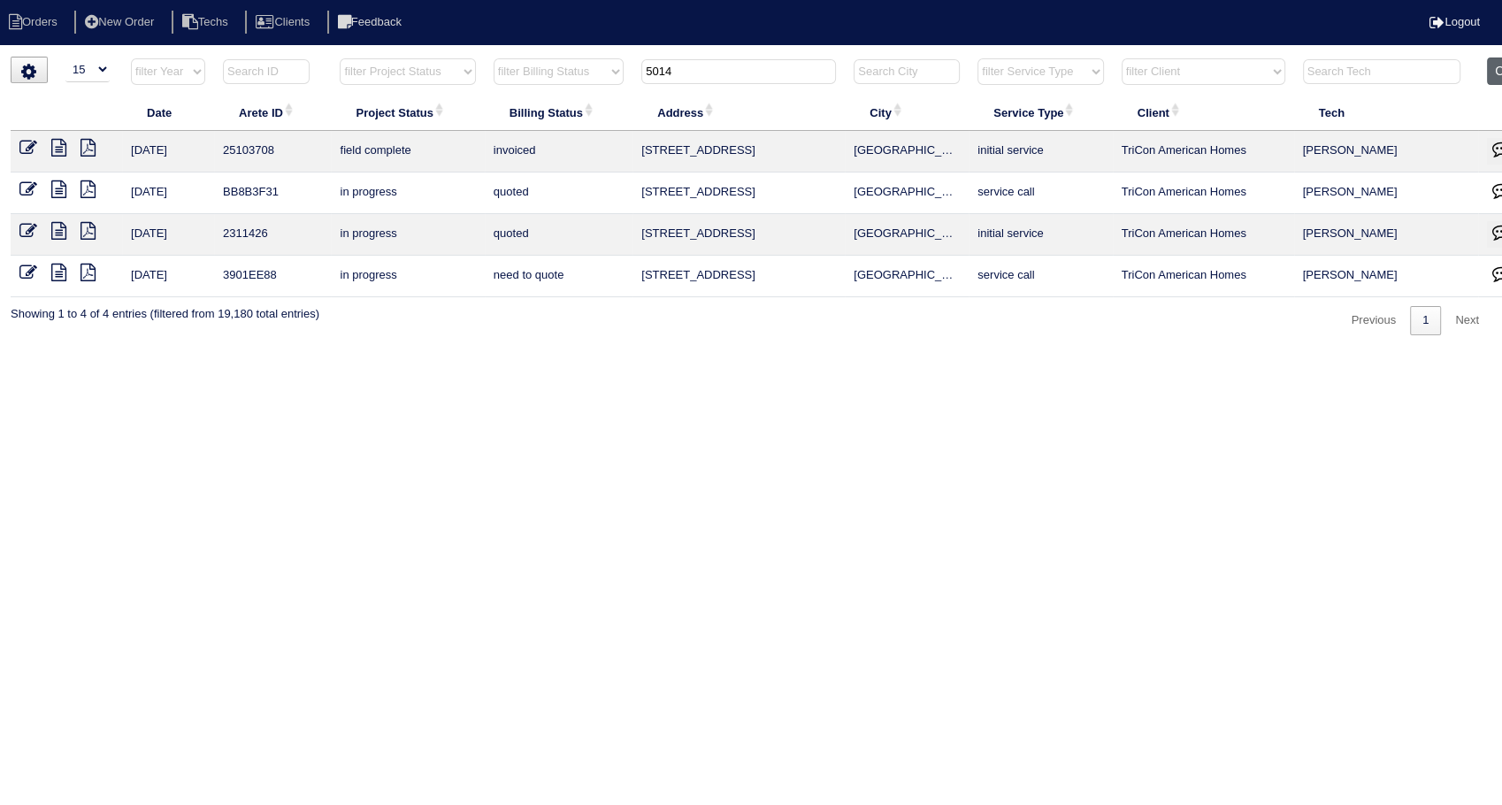
click at [1494, 67] on button "Clear" at bounding box center [1509, 70] width 45 height 27
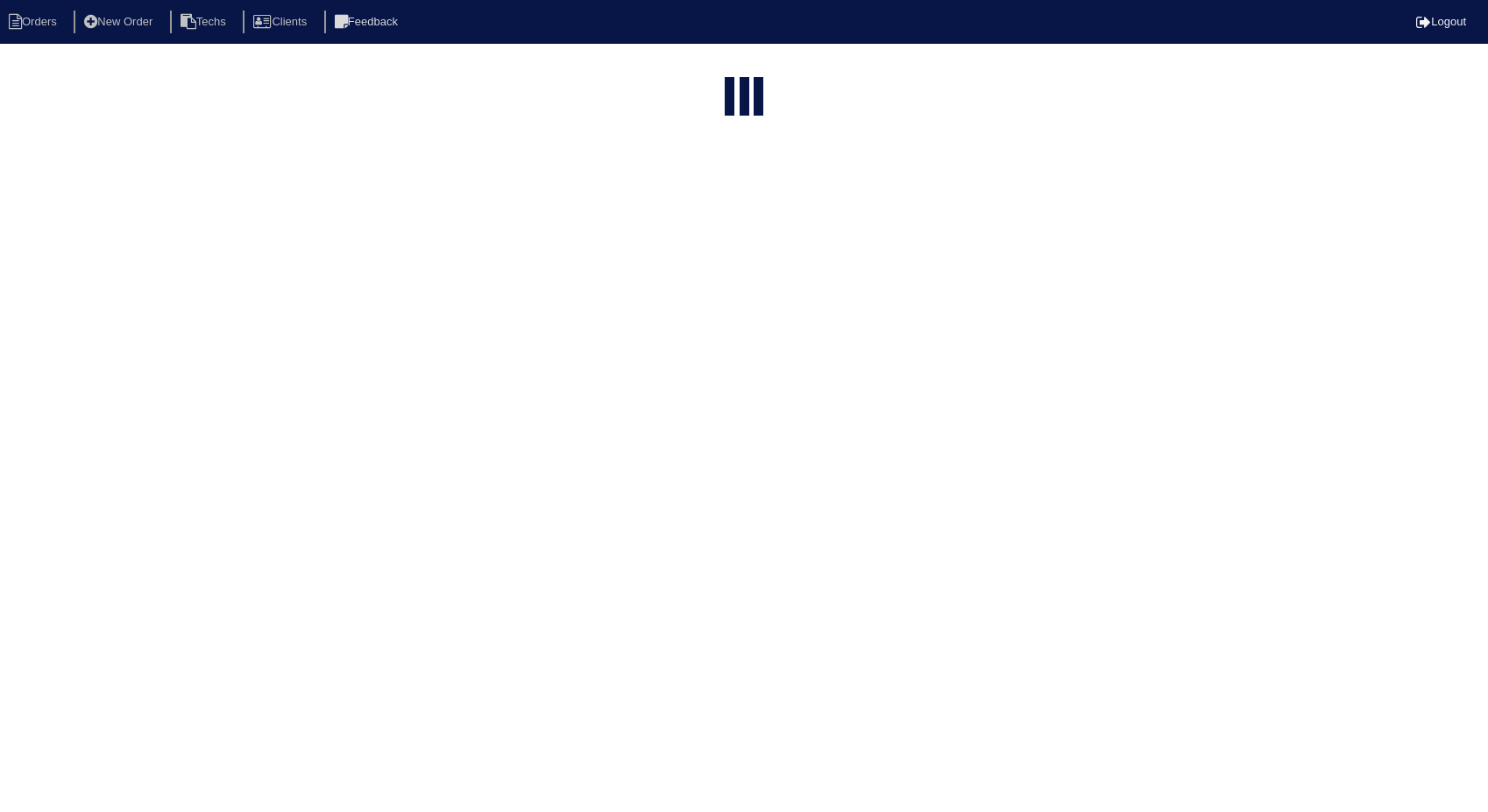
select select "15"
